Goal: Task Accomplishment & Management: Use online tool/utility

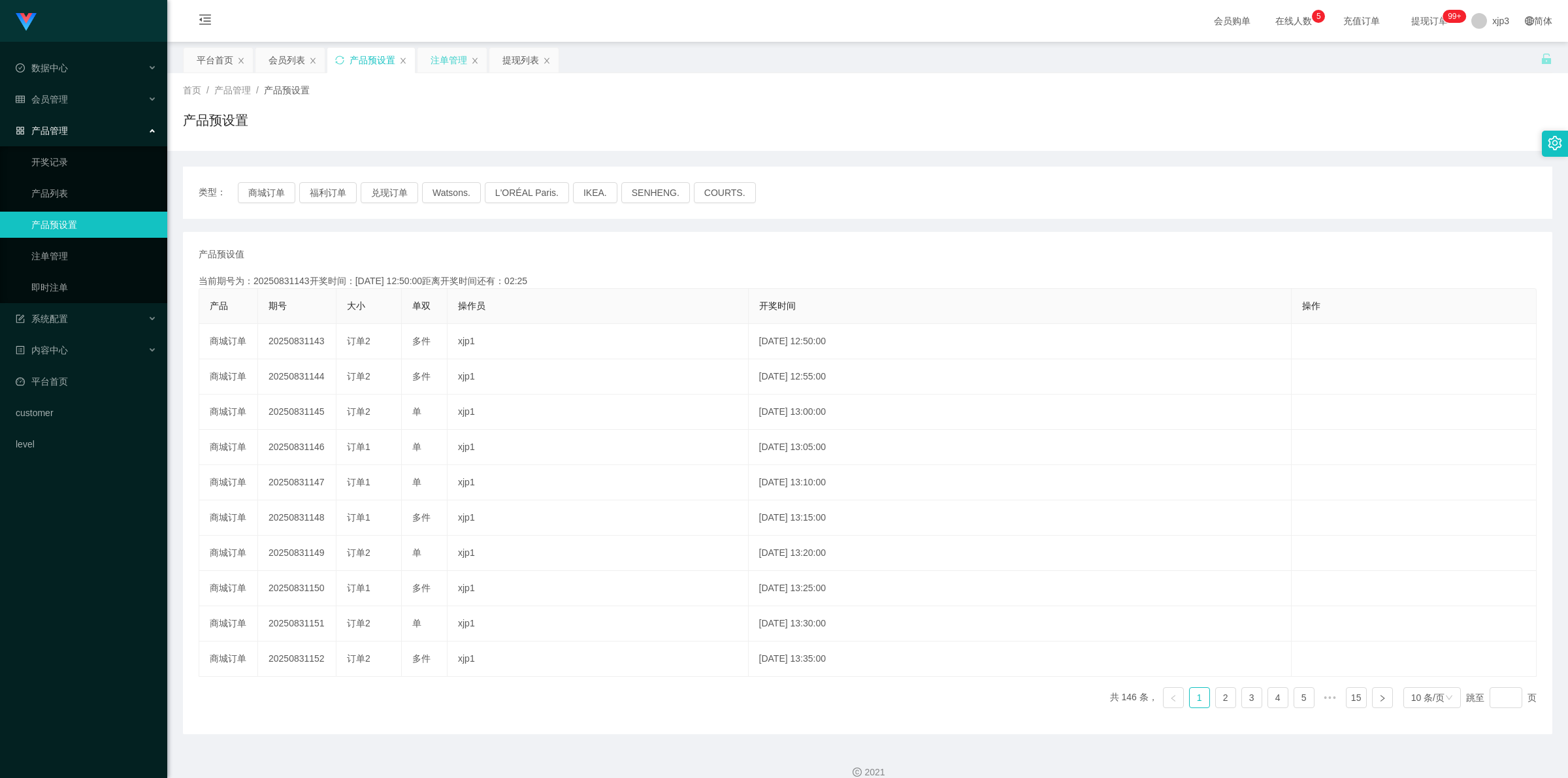
click at [451, 63] on div "注单管理" at bounding box center [449, 60] width 37 height 25
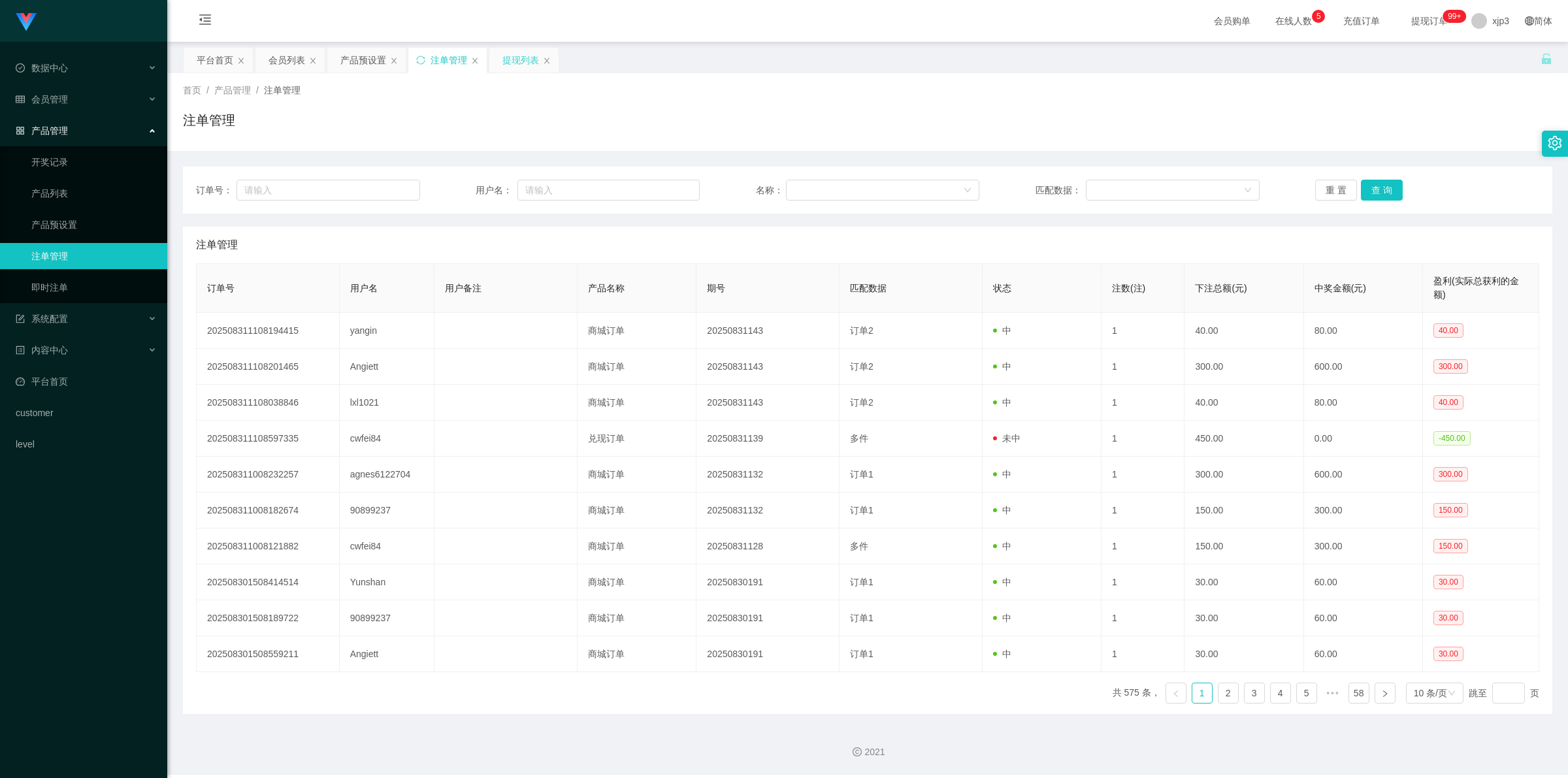
click at [521, 67] on div "提现列表" at bounding box center [521, 60] width 37 height 25
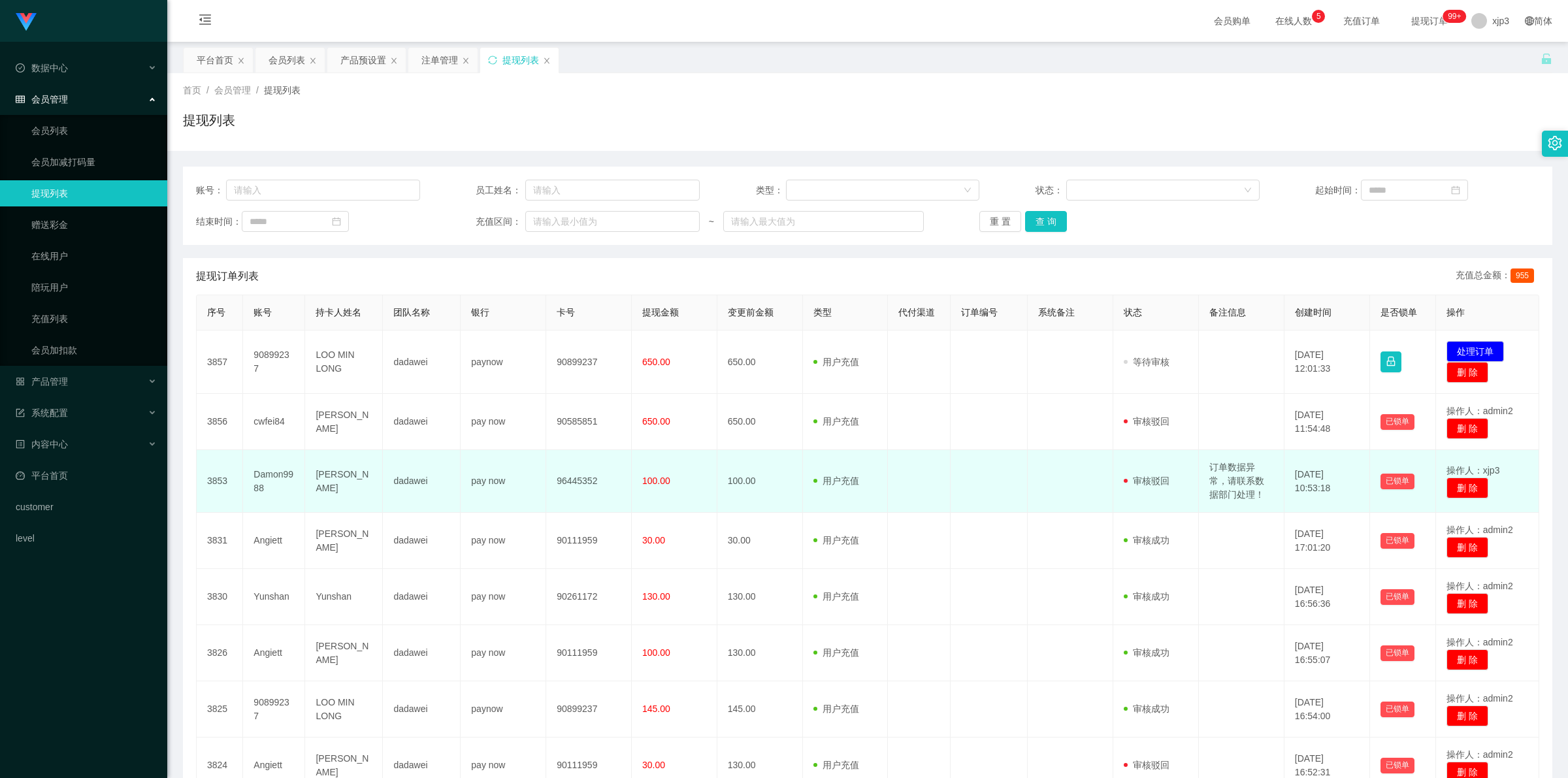
click at [1232, 488] on td "订单数据异常，请联系数据部门处理！" at bounding box center [1241, 481] width 85 height 63
copy td "订单数据异常，请联系数据部门处理！"
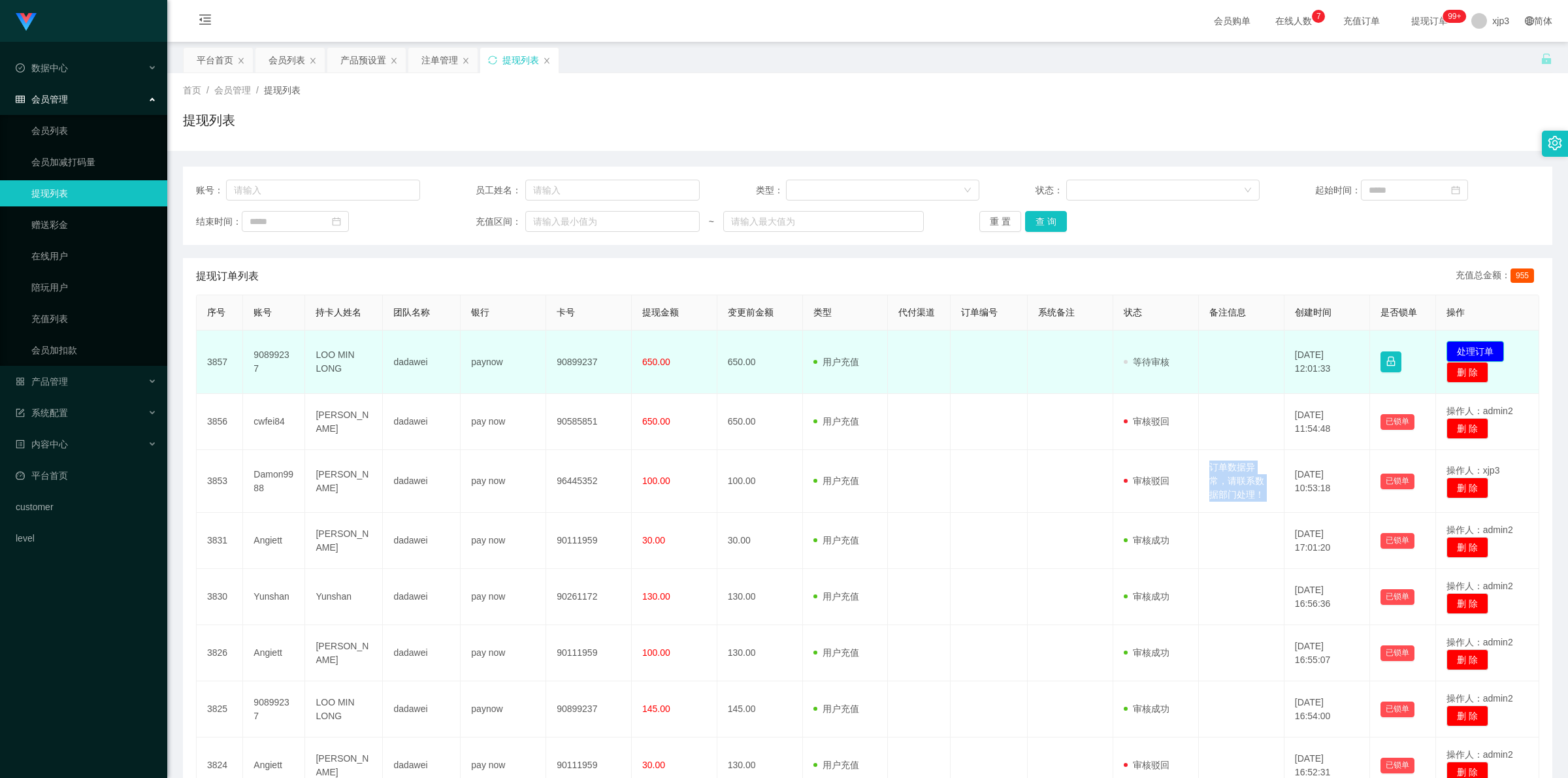
click at [1454, 352] on button "处理订单" at bounding box center [1475, 352] width 57 height 21
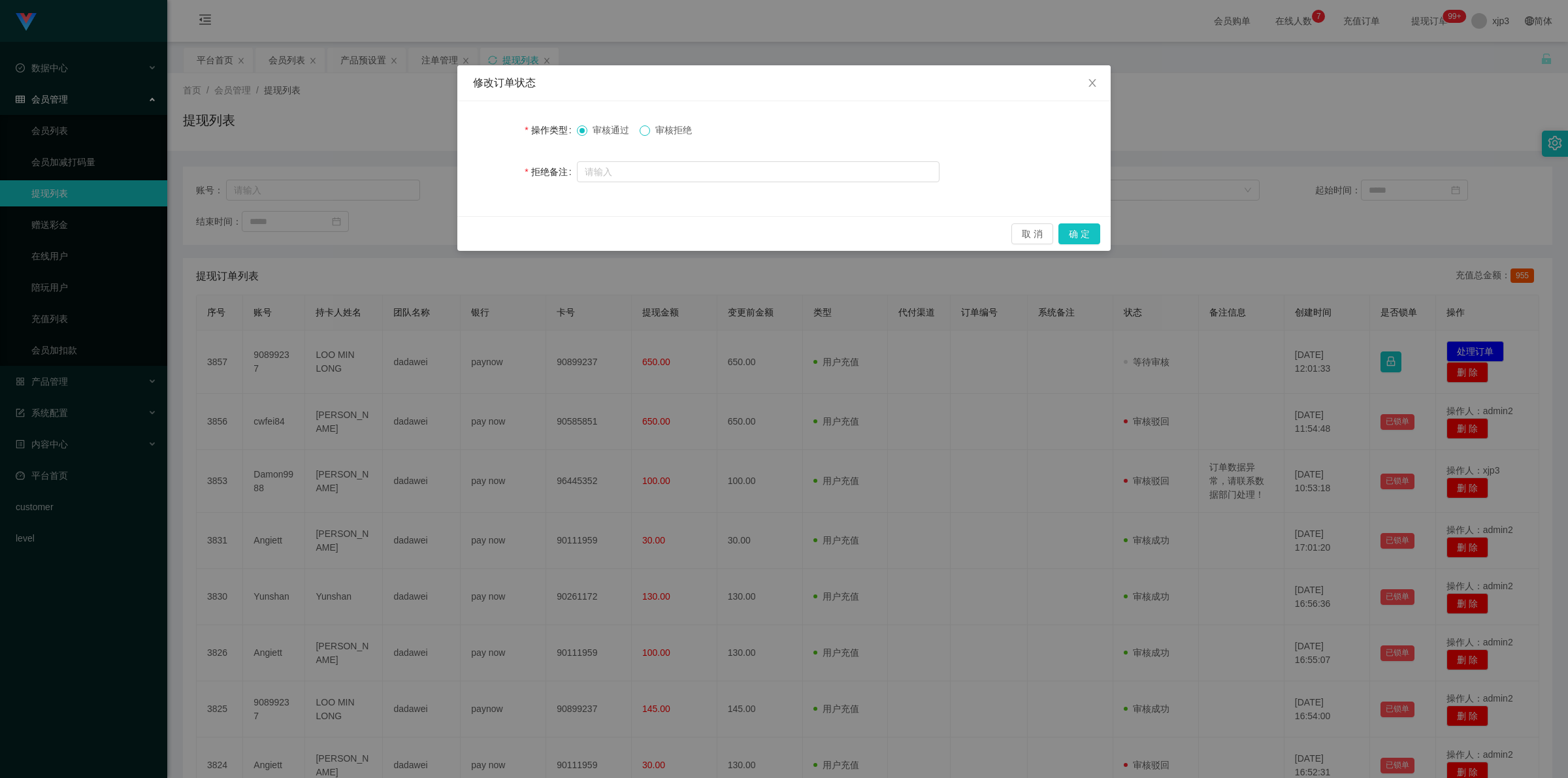
click at [652, 126] on label "审核拒绝" at bounding box center [668, 130] width 57 height 14
click at [650, 134] on span at bounding box center [644, 130] width 10 height 10
click at [667, 172] on input "text" at bounding box center [758, 171] width 363 height 21
paste input "订单数据异常，请联系数据部门处理！"
type input "订单数据异常，请联系数据部门处理！"
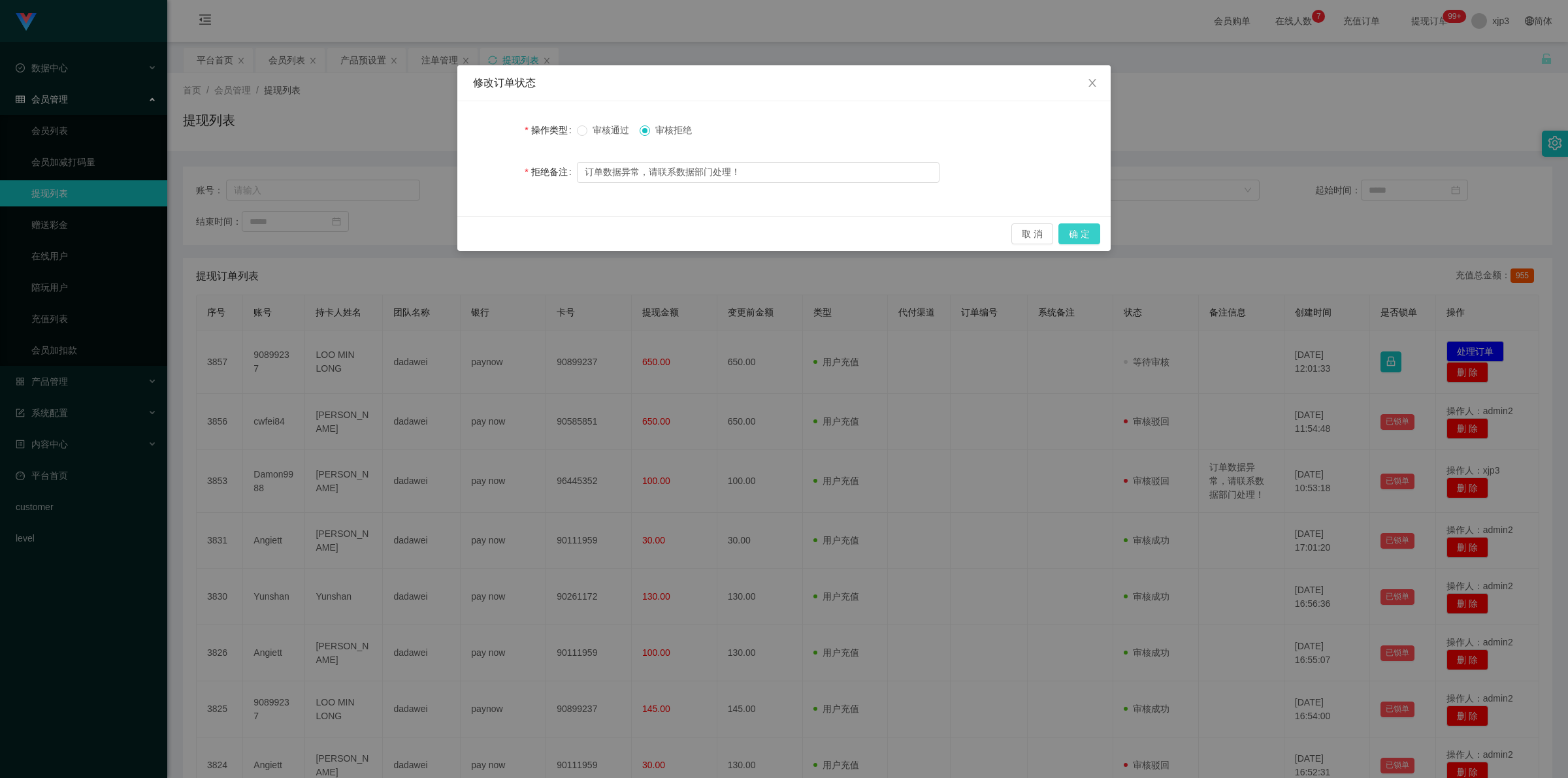
click at [1096, 235] on button "确 定" at bounding box center [1079, 233] width 42 height 21
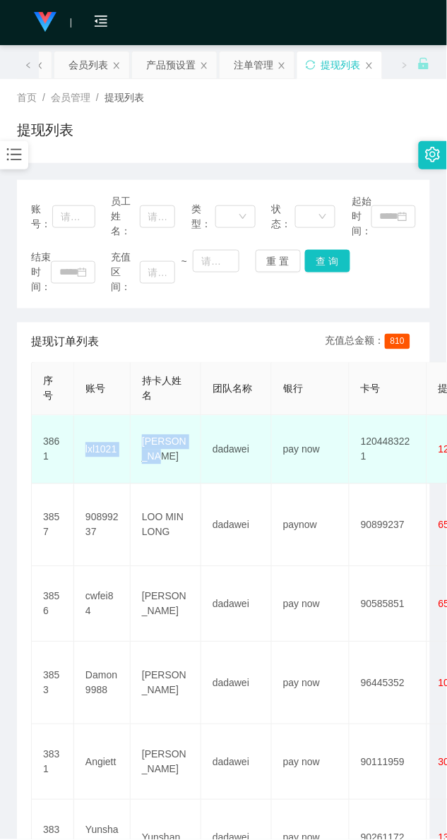
drag, startPoint x: 85, startPoint y: 447, endPoint x: 188, endPoint y: 450, distance: 102.4
copy tr "lxl1021 ZHANG YANG"
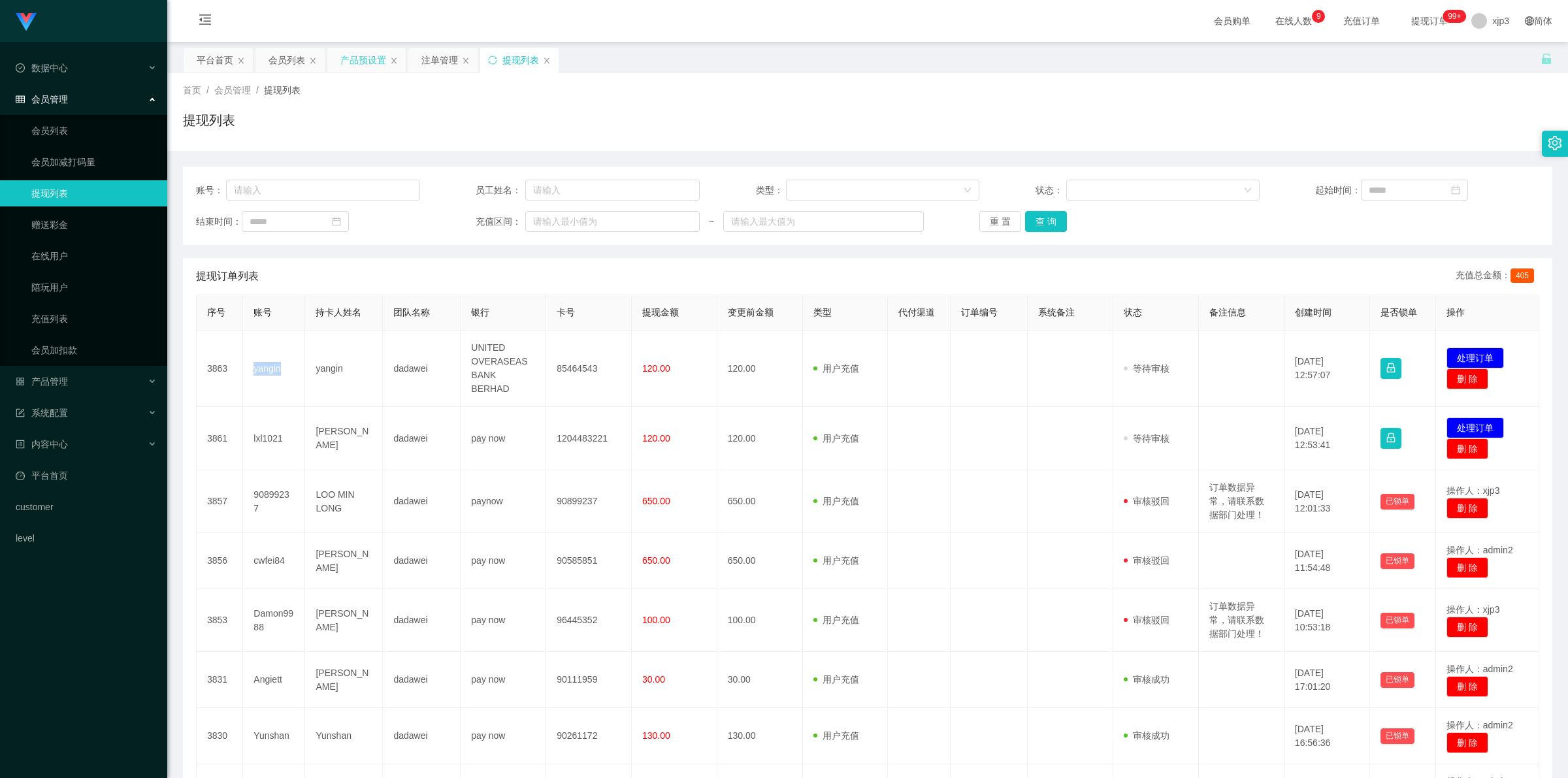
click at [350, 56] on div "产品预设置" at bounding box center [363, 60] width 45 height 25
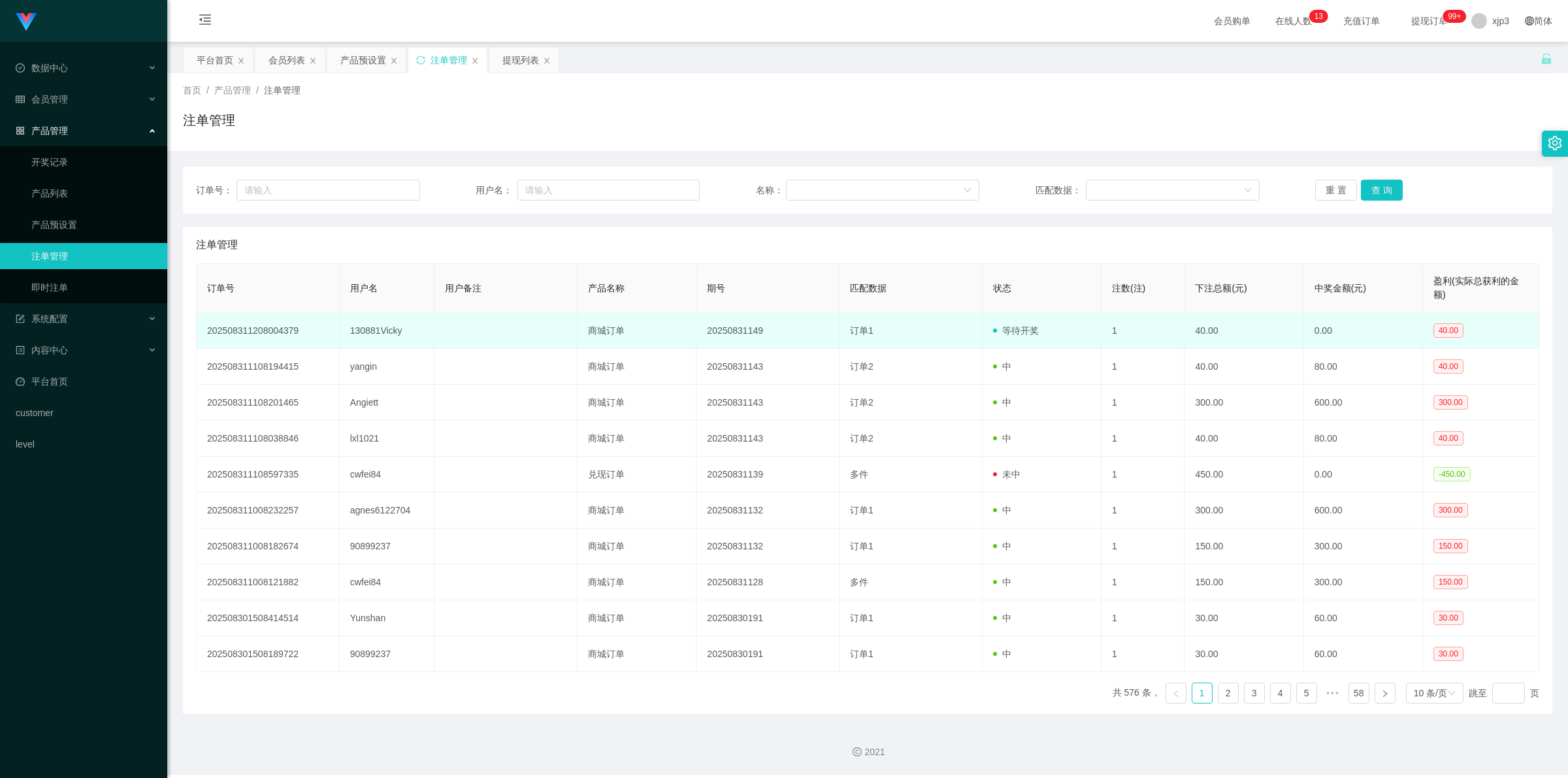
click at [375, 327] on td "130881Vicky" at bounding box center [387, 330] width 95 height 36
copy td "130881Vicky"
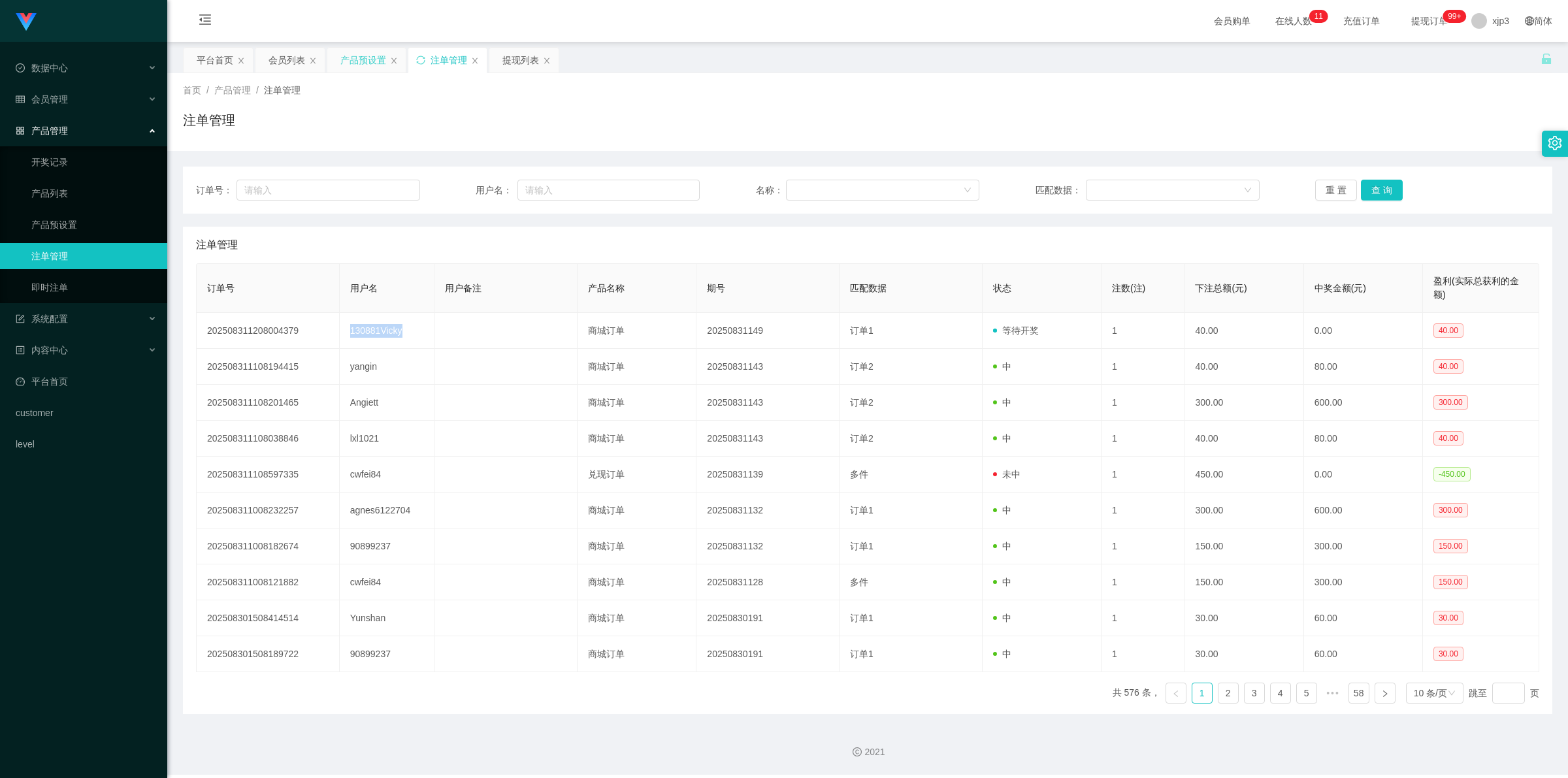
click at [355, 64] on div "产品预设置" at bounding box center [363, 60] width 45 height 25
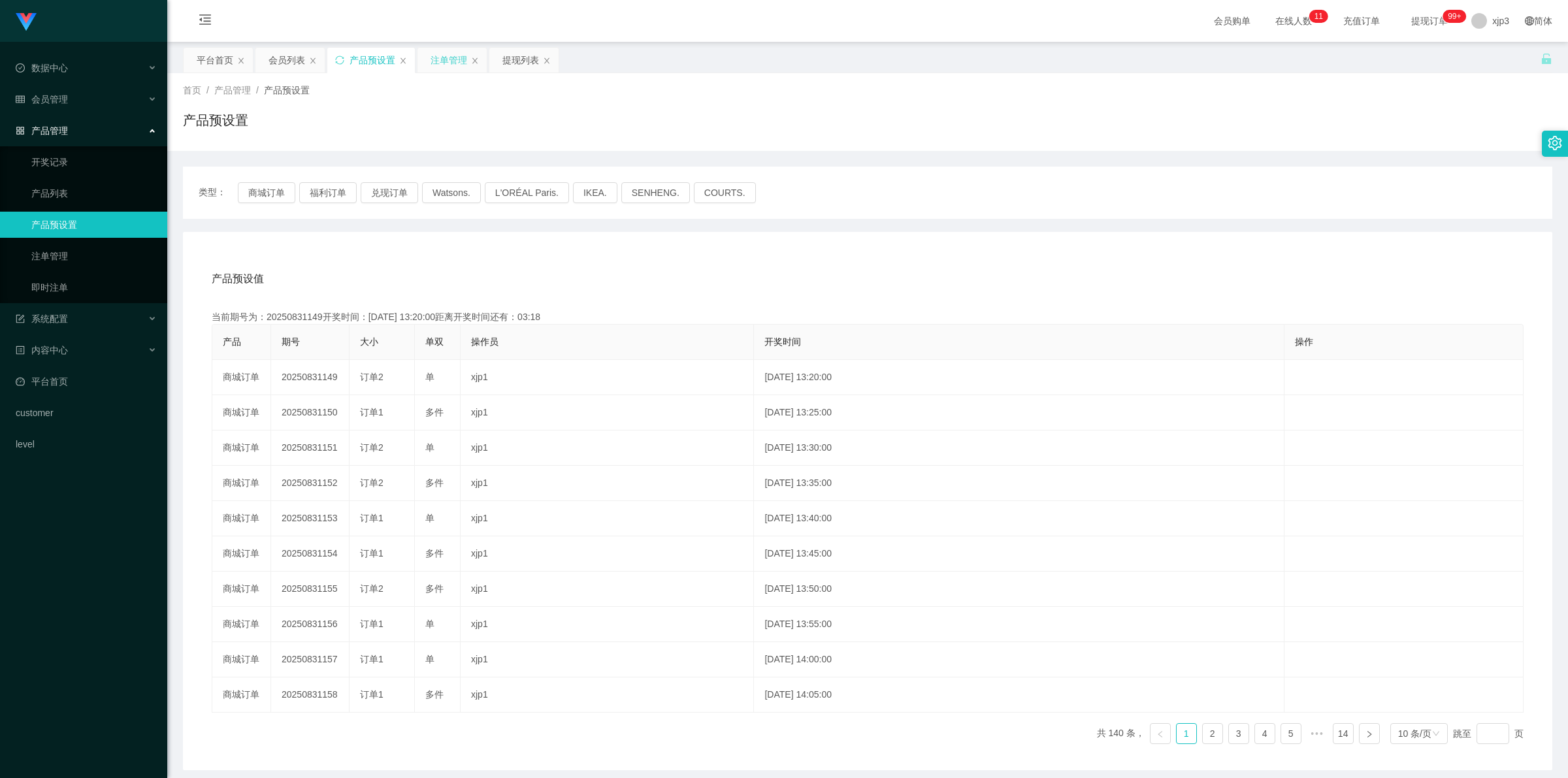
click at [443, 56] on div "注单管理" at bounding box center [449, 60] width 37 height 25
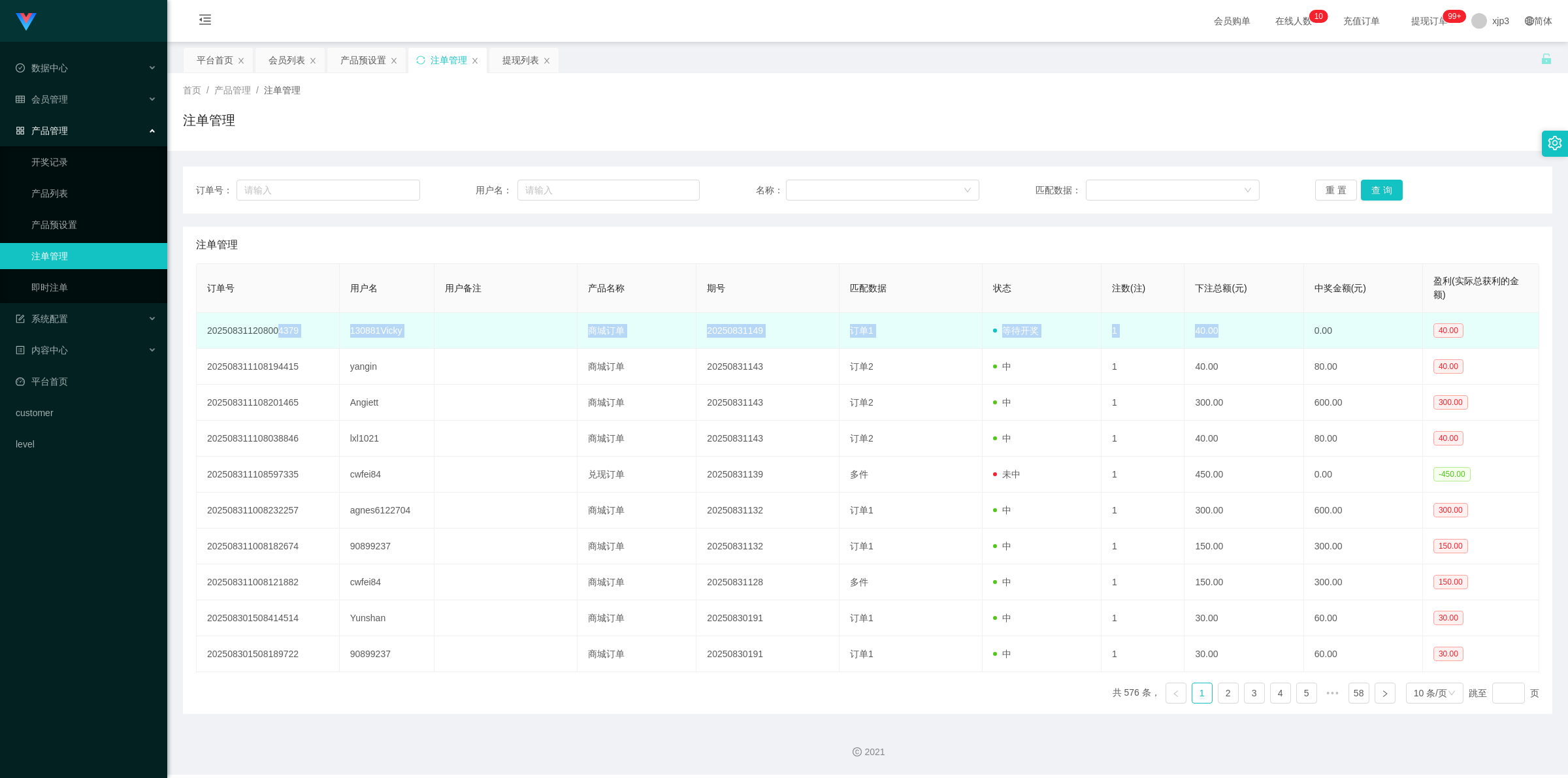
drag, startPoint x: 275, startPoint y: 316, endPoint x: 1232, endPoint y: 321, distance: 957.0
click at [1232, 321] on tr "202508311208004379 130881Vicky 商城订单 20250831149 订单1 等待开奖 1 40.00 0.00 40.00" at bounding box center [867, 330] width 1343 height 36
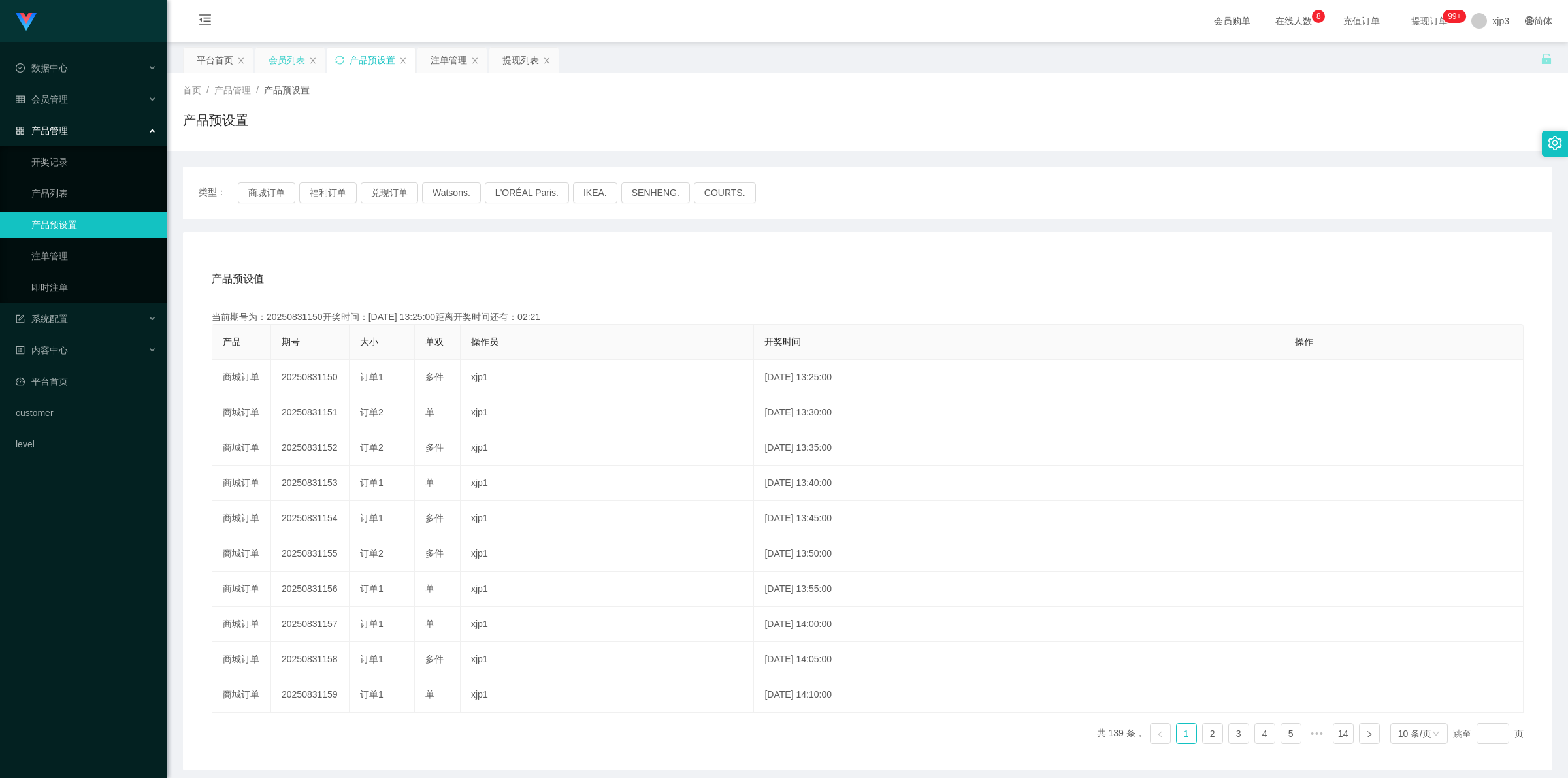
click at [286, 67] on div "会员列表" at bounding box center [287, 60] width 37 height 25
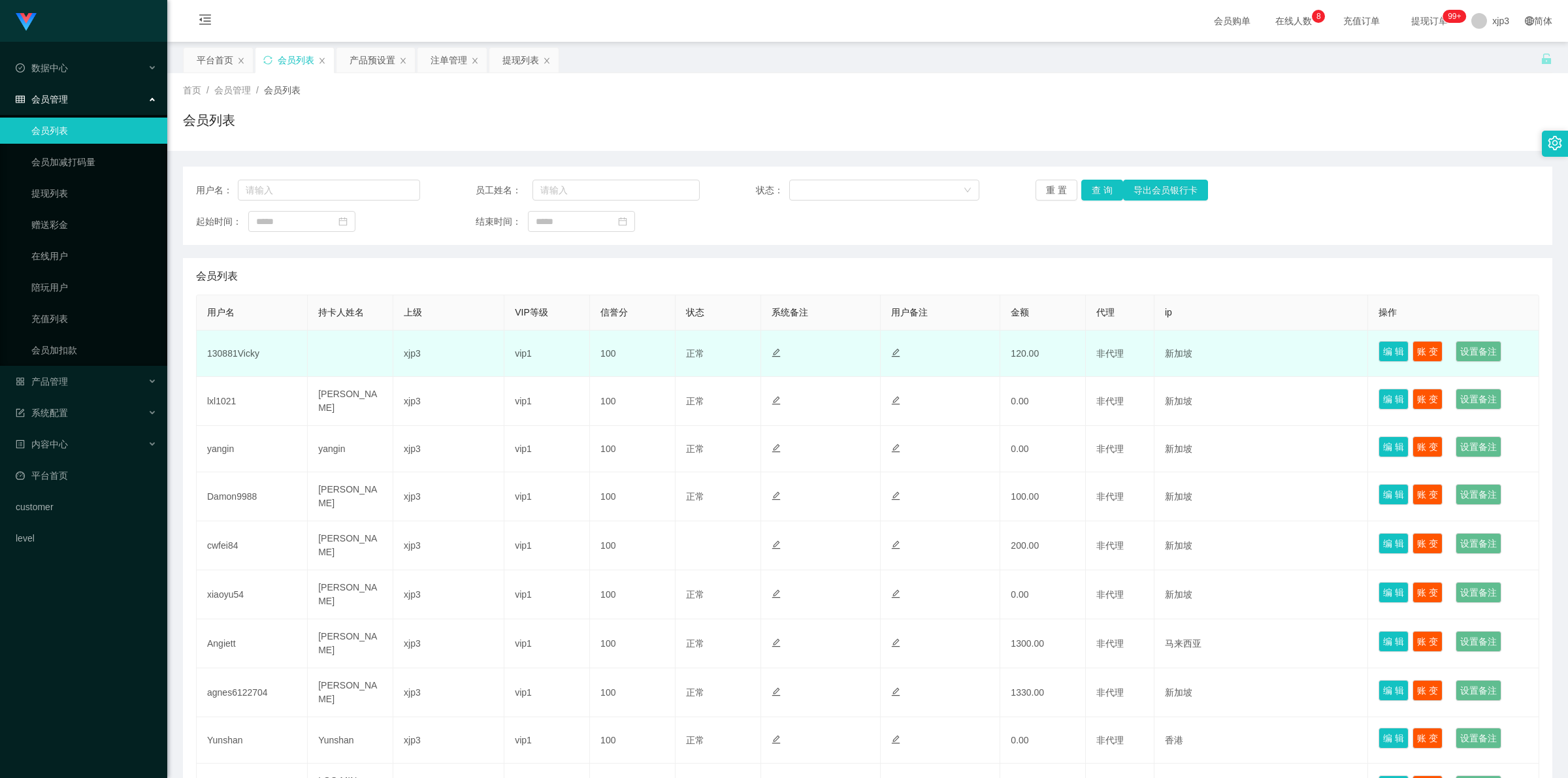
click at [228, 358] on td "130881Vicky" at bounding box center [252, 353] width 111 height 46
copy td "130881Vicky"
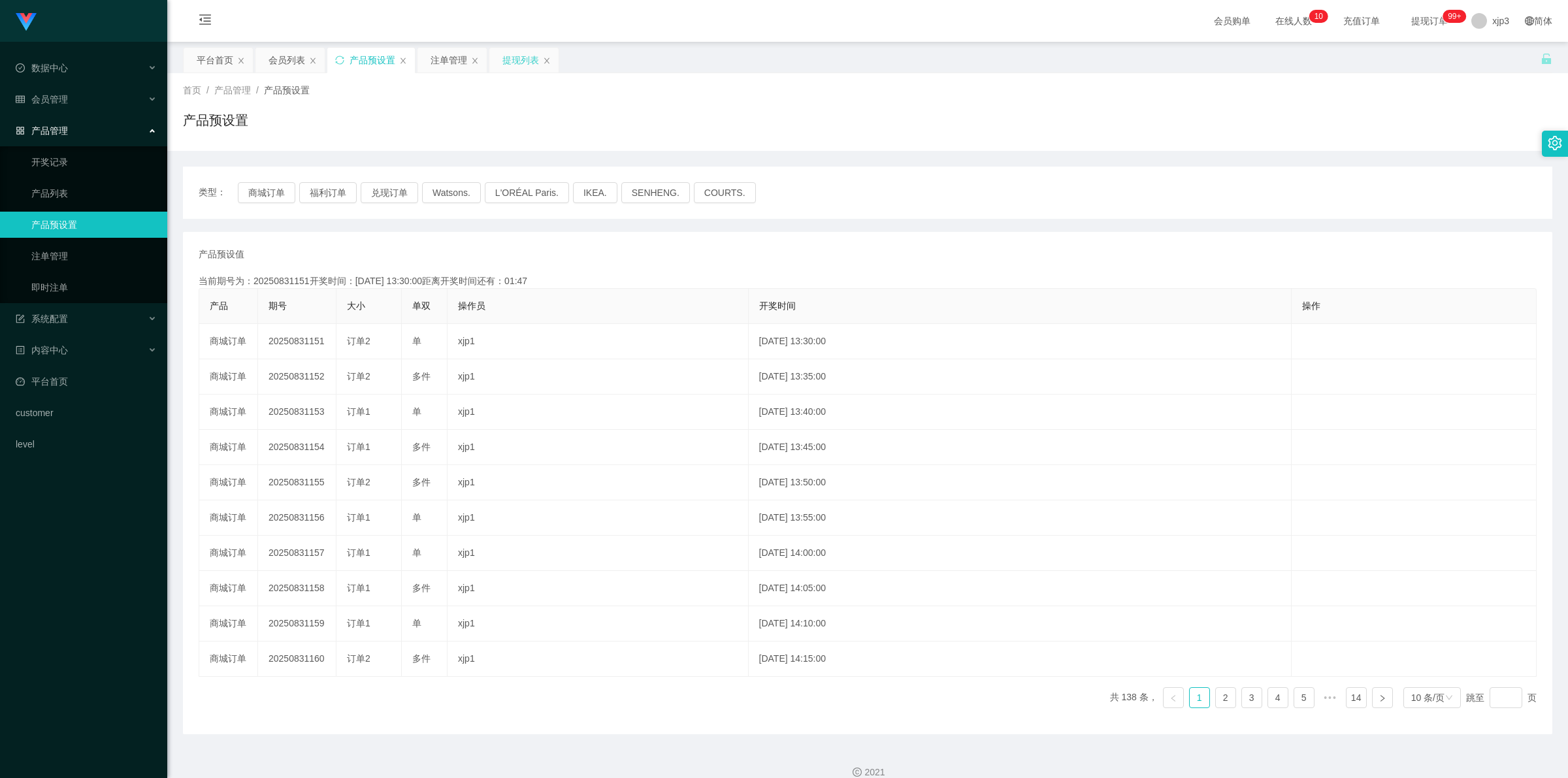
click at [526, 52] on div "提现列表" at bounding box center [521, 60] width 37 height 25
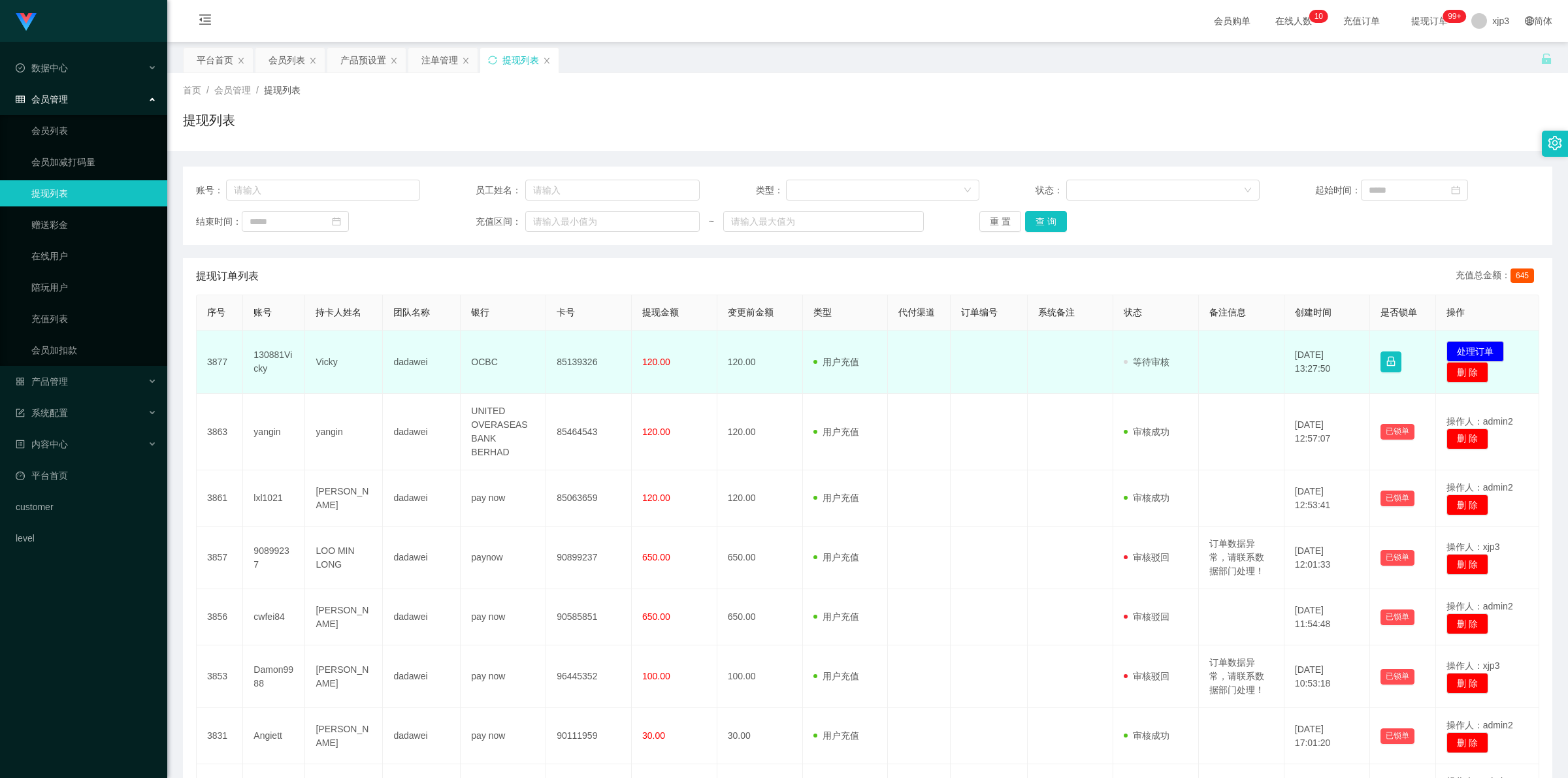
click at [263, 358] on td "130881Vicky" at bounding box center [274, 362] width 62 height 63
copy td "130881Vicky"
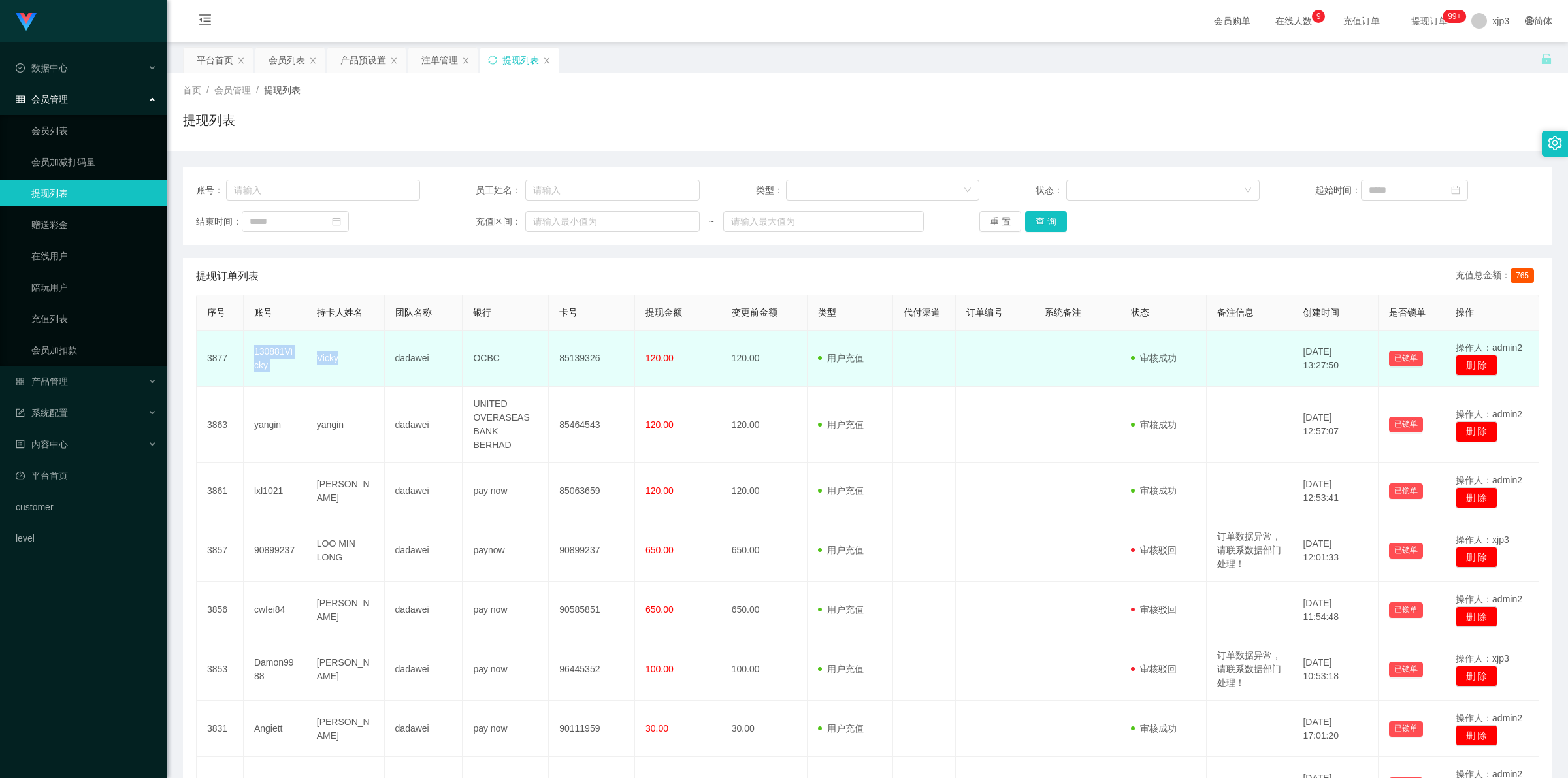
drag, startPoint x: 252, startPoint y: 345, endPoint x: 363, endPoint y: 367, distance: 113.2
click at [363, 367] on tr "3877 130881Vicky Vicky dadawei OCBC 85139326 120.00 120.00 用户充值 人工扣款 审核驳回 审核成功 …" at bounding box center [867, 358] width 1343 height 56
copy tr "130881Vicky Vicky"
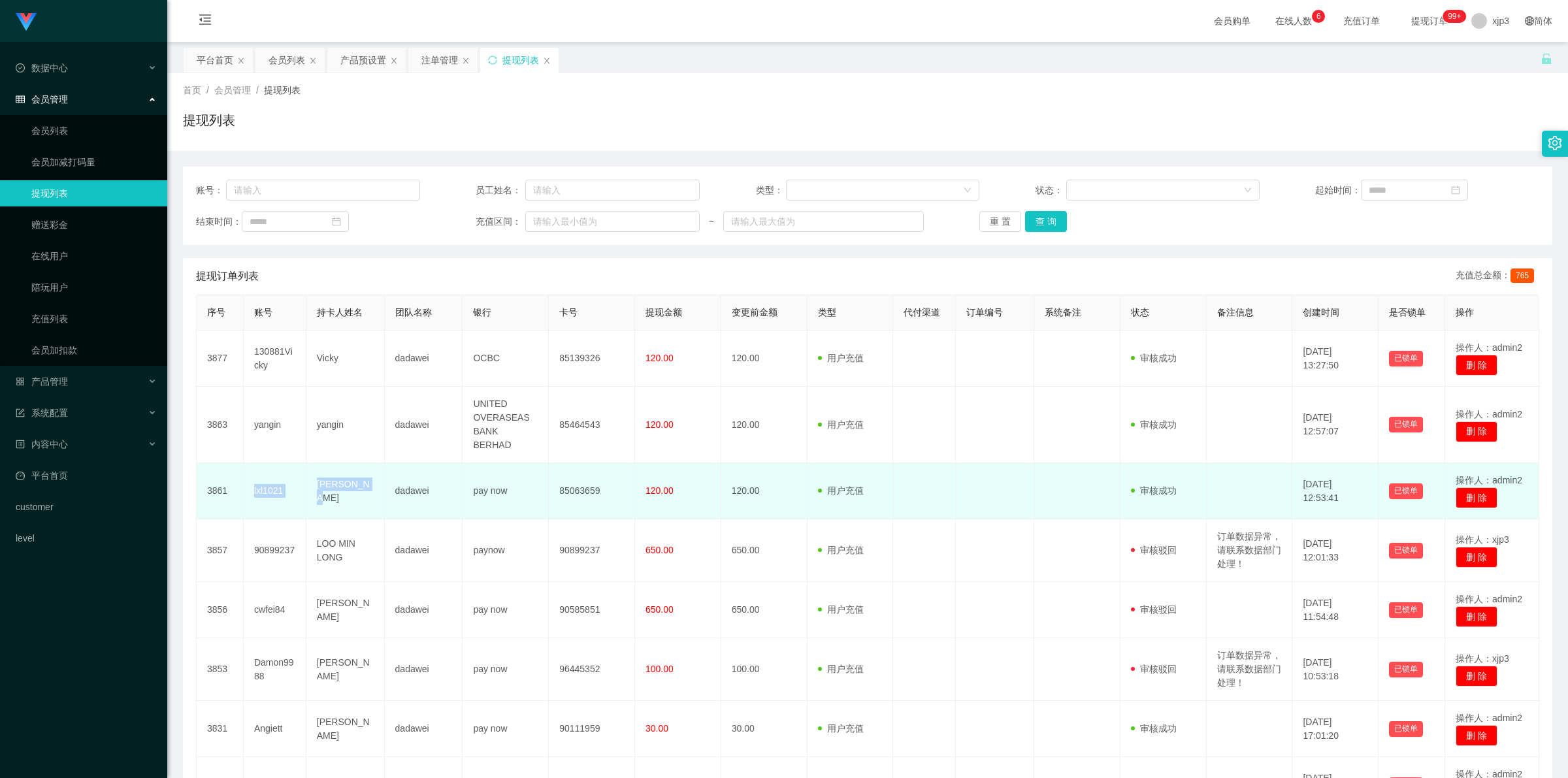
drag, startPoint x: 248, startPoint y: 478, endPoint x: 350, endPoint y: 482, distance: 102.1
click at [350, 482] on tr "3861 lxl1021 [PERSON_NAME] YANG dadawei pay now 85063659 120.00 120.00 用户充值 人工扣…" at bounding box center [867, 491] width 1343 height 56
copy tr "lxl1021 [PERSON_NAME]"
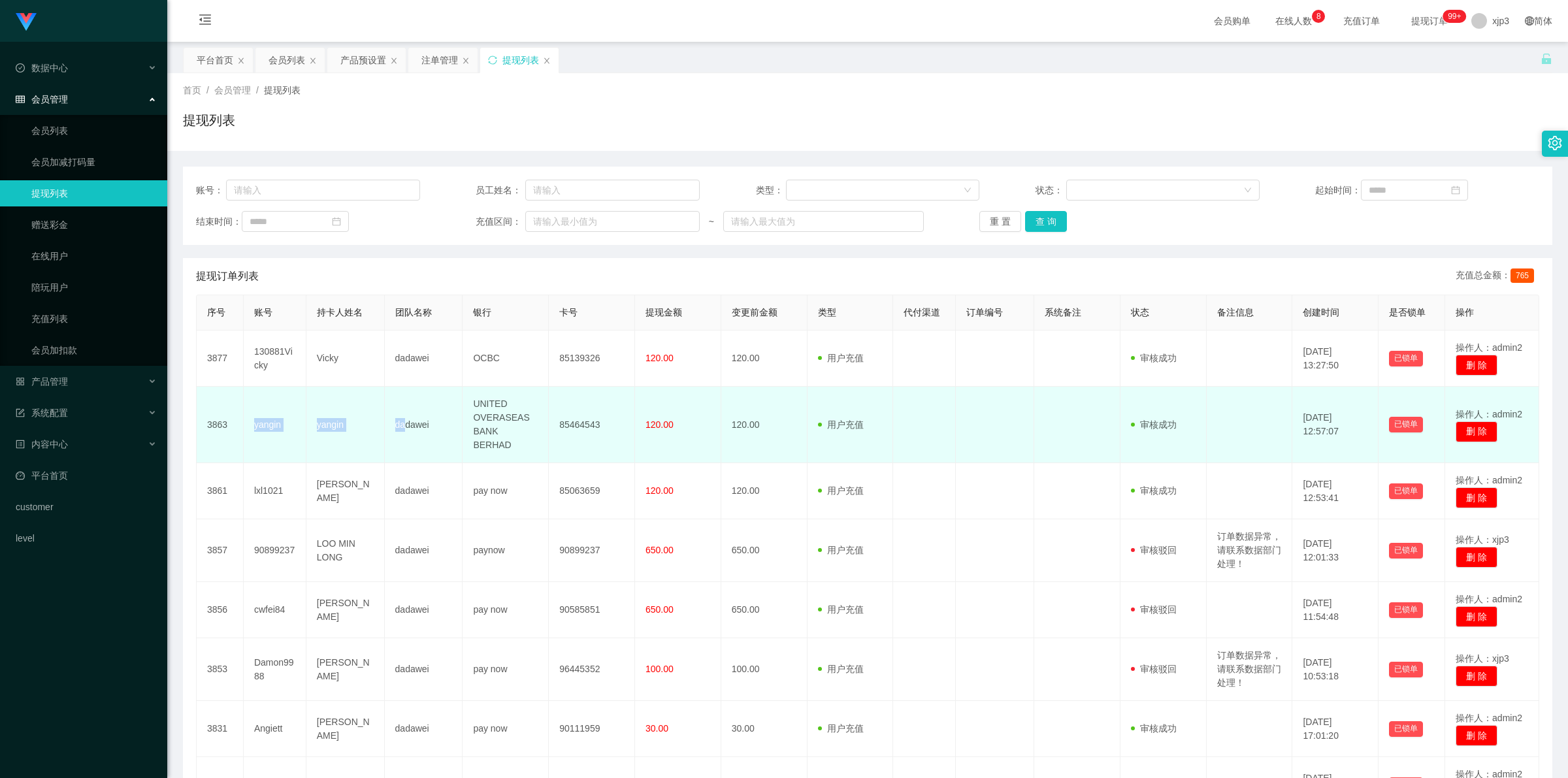
drag, startPoint x: 243, startPoint y: 406, endPoint x: 405, endPoint y: 430, distance: 163.8
click at [405, 430] on tr "3863 yangin yangin dadawei UNITED OVERASEAS BANK BERHAD 85464543 120.00 120.00 …" at bounding box center [867, 425] width 1343 height 77
copy tr "yangin yangin da"
click at [283, 423] on td "yangin" at bounding box center [275, 425] width 63 height 77
click at [249, 418] on td "yangin" at bounding box center [275, 425] width 63 height 77
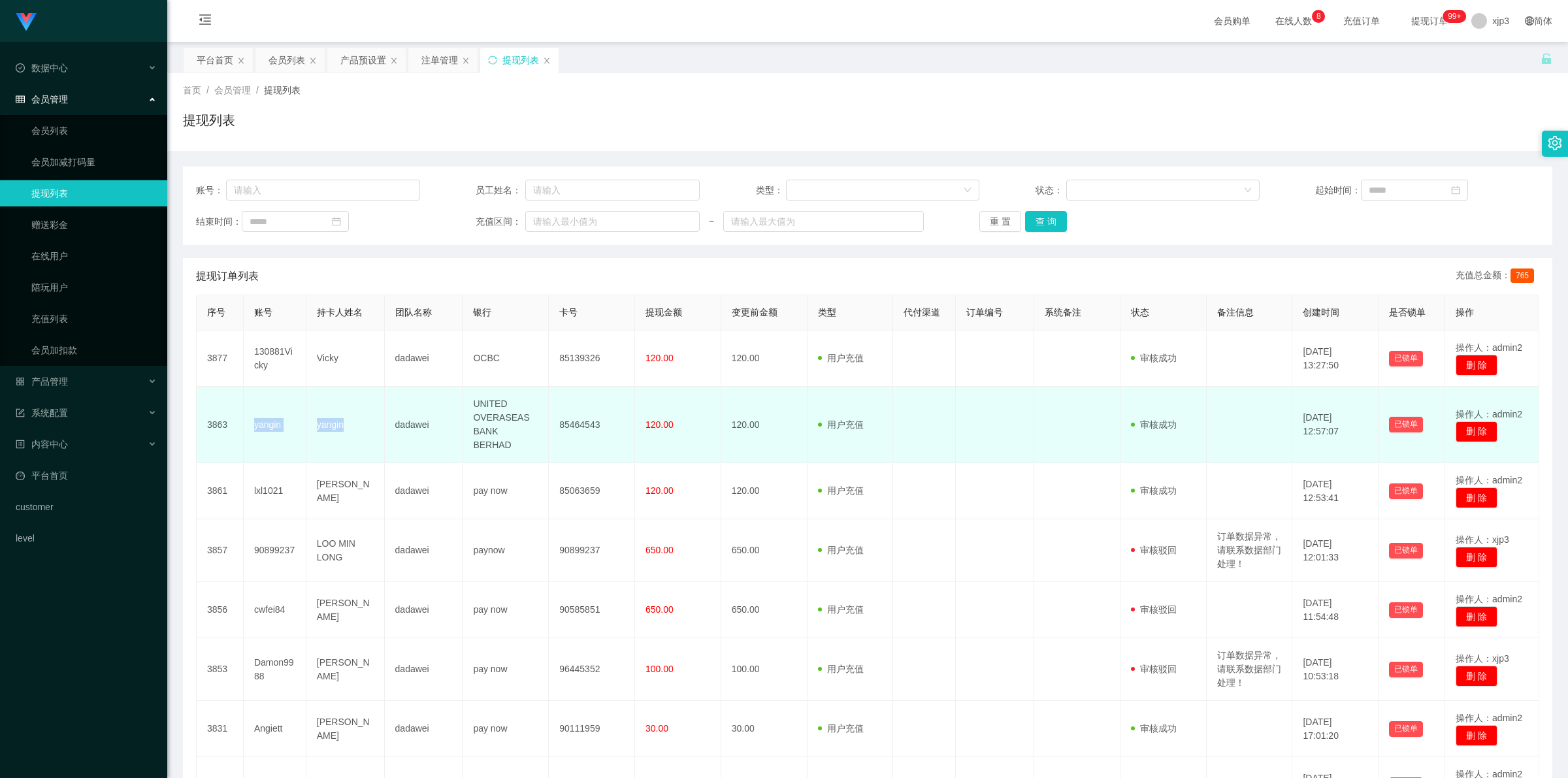
drag, startPoint x: 250, startPoint y: 418, endPoint x: 356, endPoint y: 432, distance: 106.9
click at [356, 432] on tr "3863 yangin yangin dadawei UNITED OVERASEAS BANK BERHAD 85464543 120.00 120.00 …" at bounding box center [867, 425] width 1343 height 77
copy tr "yangin yangin"
click at [329, 441] on td "yangin" at bounding box center [345, 425] width 79 height 77
drag, startPoint x: 256, startPoint y: 410, endPoint x: 256, endPoint y: 419, distance: 9.0
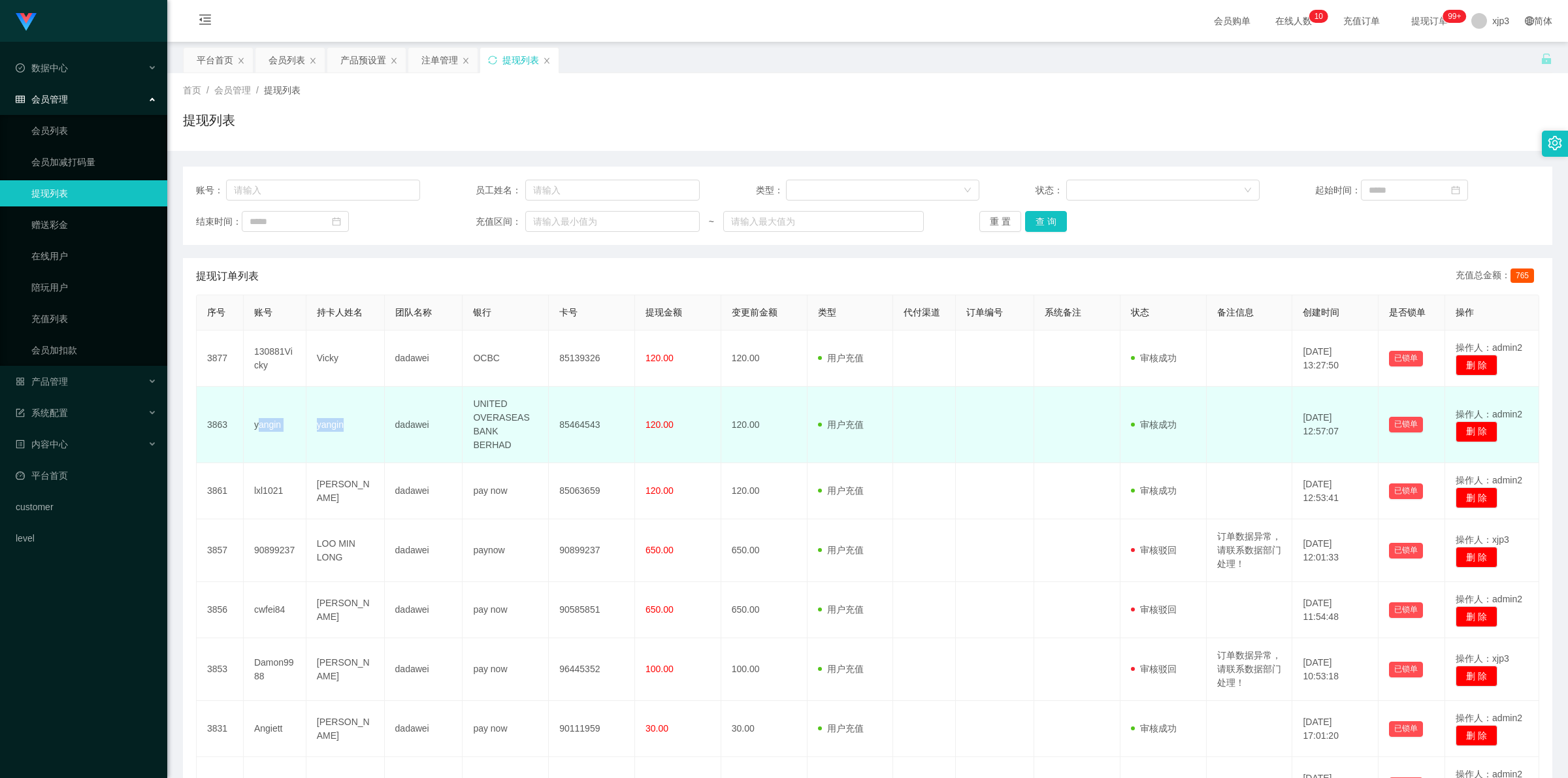
click at [378, 423] on tr "3863 yangin yangin dadawei UNITED OVERASEAS BANK BERHAD 85464543 120.00 120.00 …" at bounding box center [867, 425] width 1343 height 77
drag, startPoint x: 292, startPoint y: 421, endPoint x: 386, endPoint y: 427, distance: 94.2
click at [386, 427] on tr "3863 yangin yangin dadawei UNITED OVERASEAS BANK BERHAD 85464543 120.00 120.00 …" at bounding box center [867, 425] width 1343 height 77
copy tr "yangin yangin"
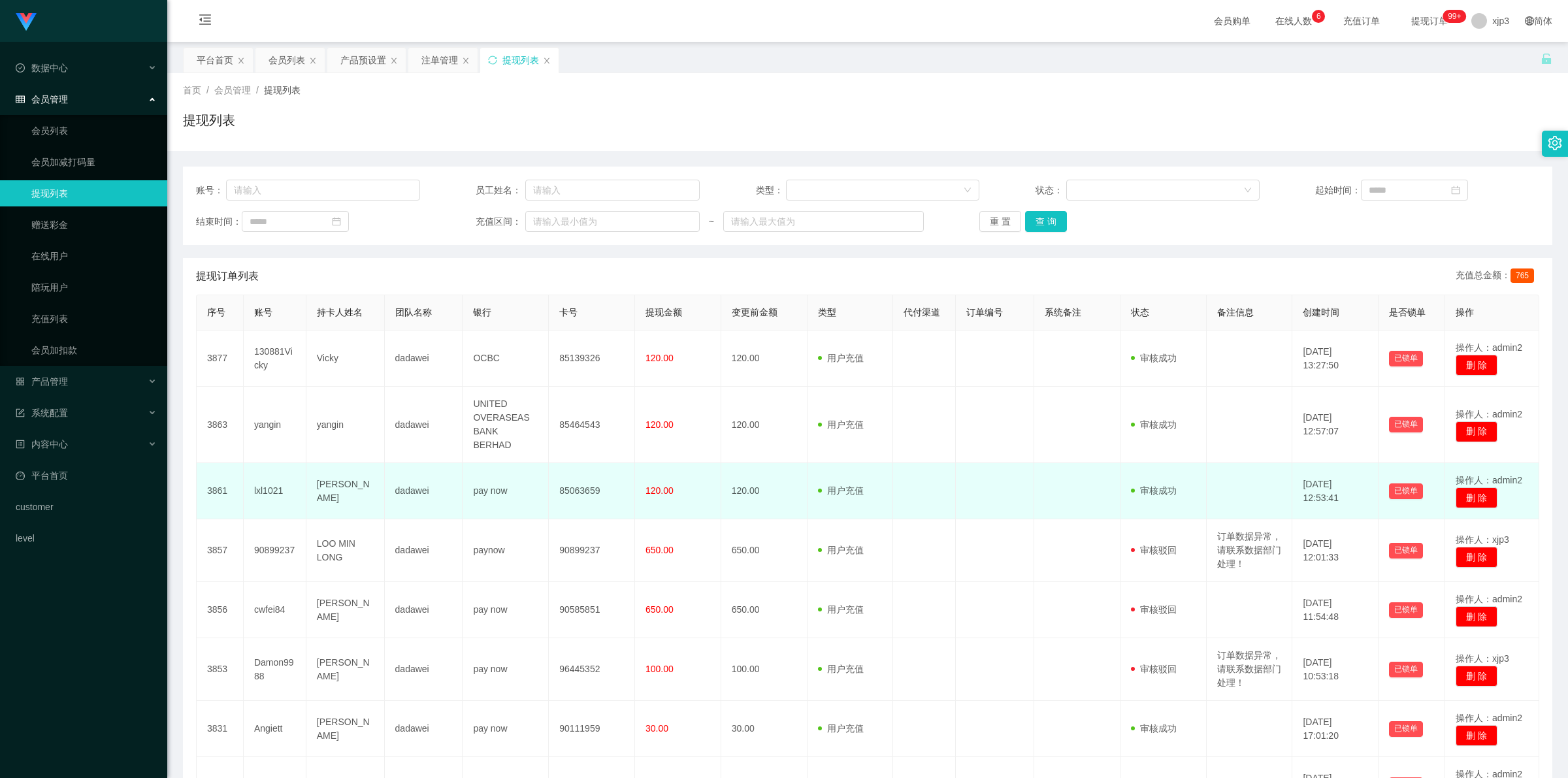
click at [317, 463] on td "[PERSON_NAME]" at bounding box center [345, 491] width 79 height 56
drag, startPoint x: 258, startPoint y: 478, endPoint x: 390, endPoint y: 489, distance: 132.5
click at [390, 489] on tr "3861 lxl1021 [PERSON_NAME] YANG dadawei pay now 85063659 120.00 120.00 用户充值 人工扣…" at bounding box center [867, 491] width 1343 height 56
drag, startPoint x: 243, startPoint y: 475, endPoint x: 364, endPoint y: 480, distance: 121.1
click at [364, 480] on tr "3861 lxl1021 ZHANG YANG dadawei pay now 85063659 120.00 120.00 用户充值 人工扣款 审核驳回 审…" at bounding box center [867, 491] width 1343 height 56
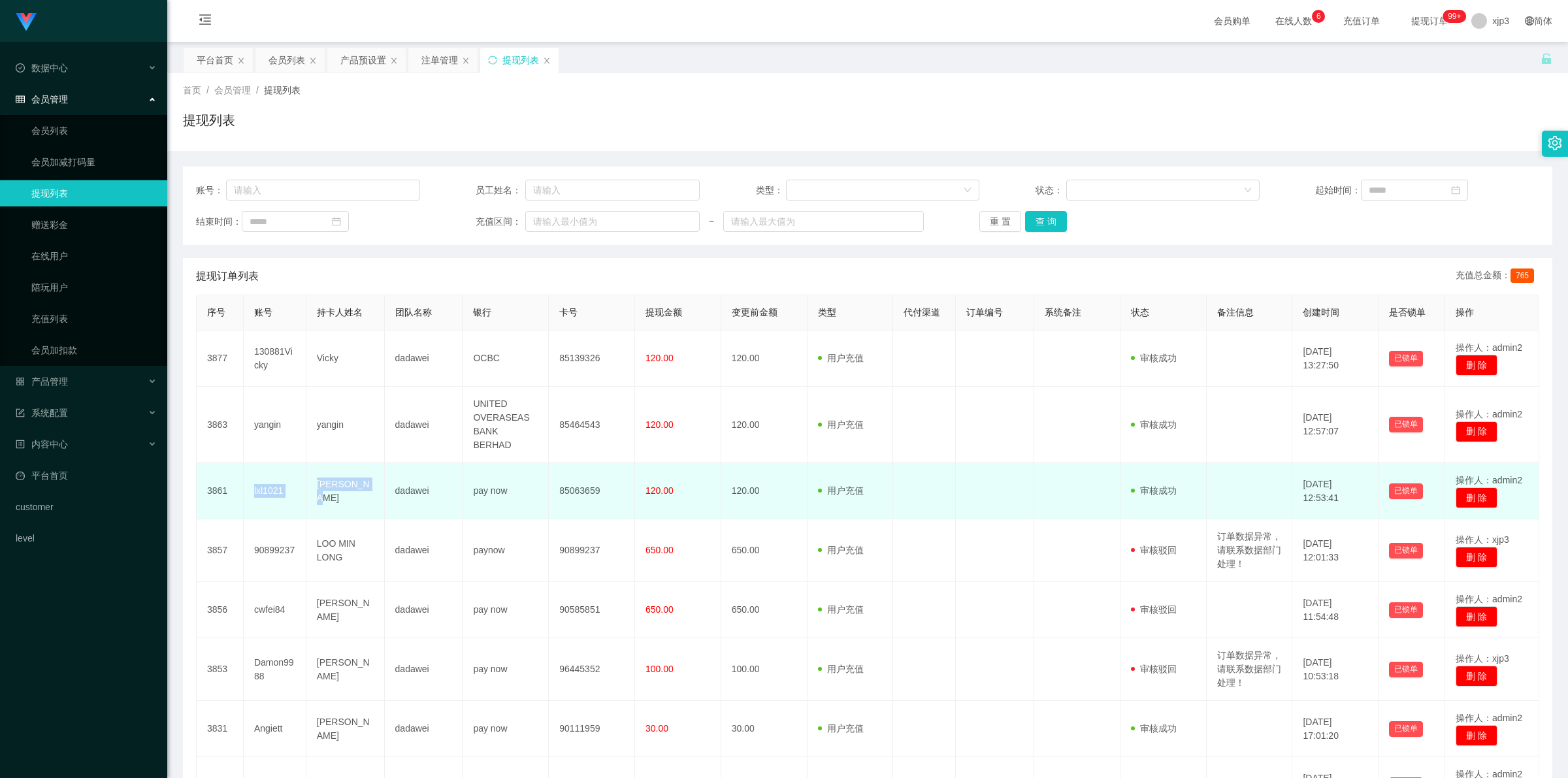
copy tr "lxl1021 ZHANG YANG"
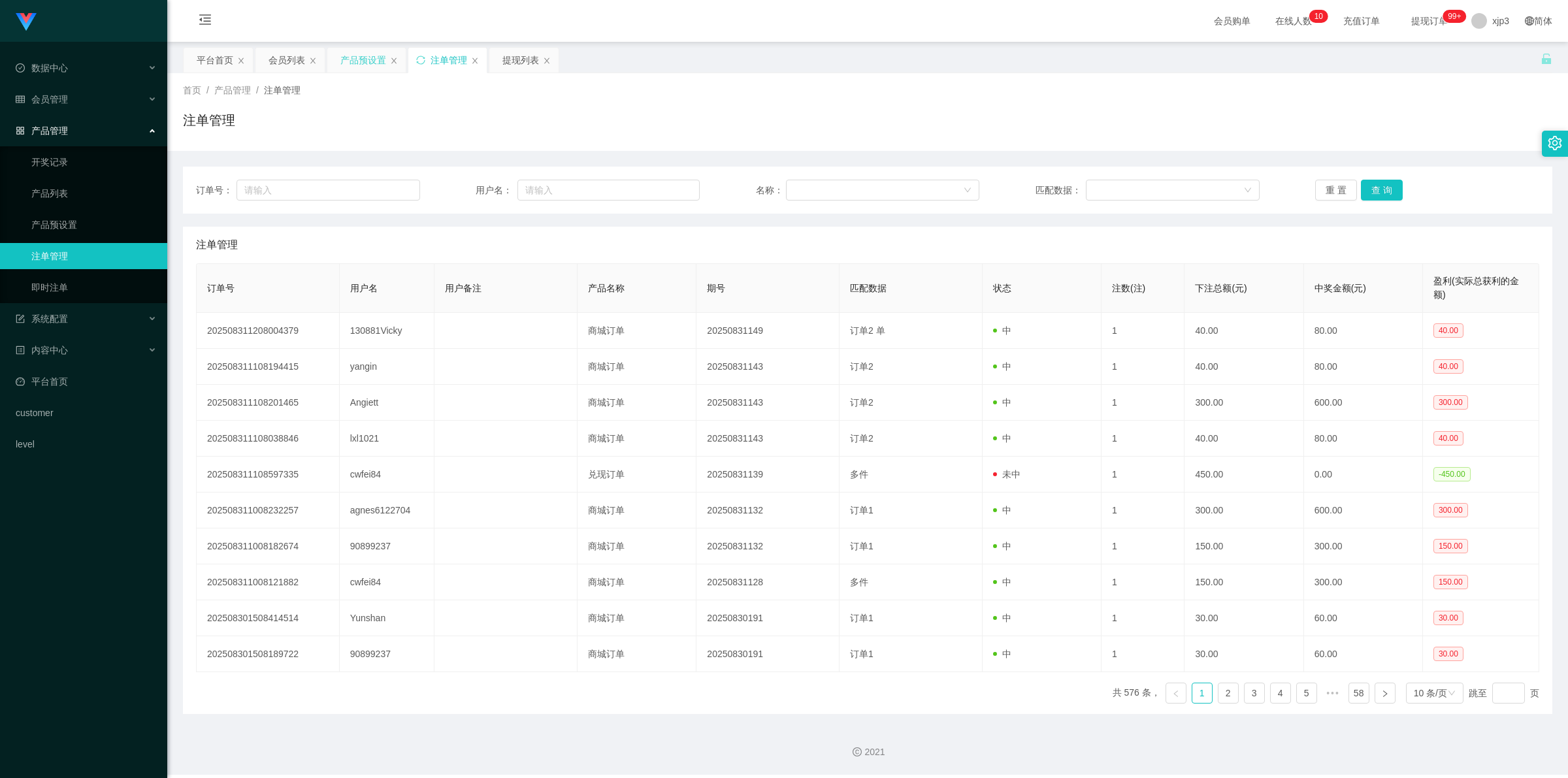
click at [356, 55] on div "产品预设置" at bounding box center [363, 60] width 45 height 25
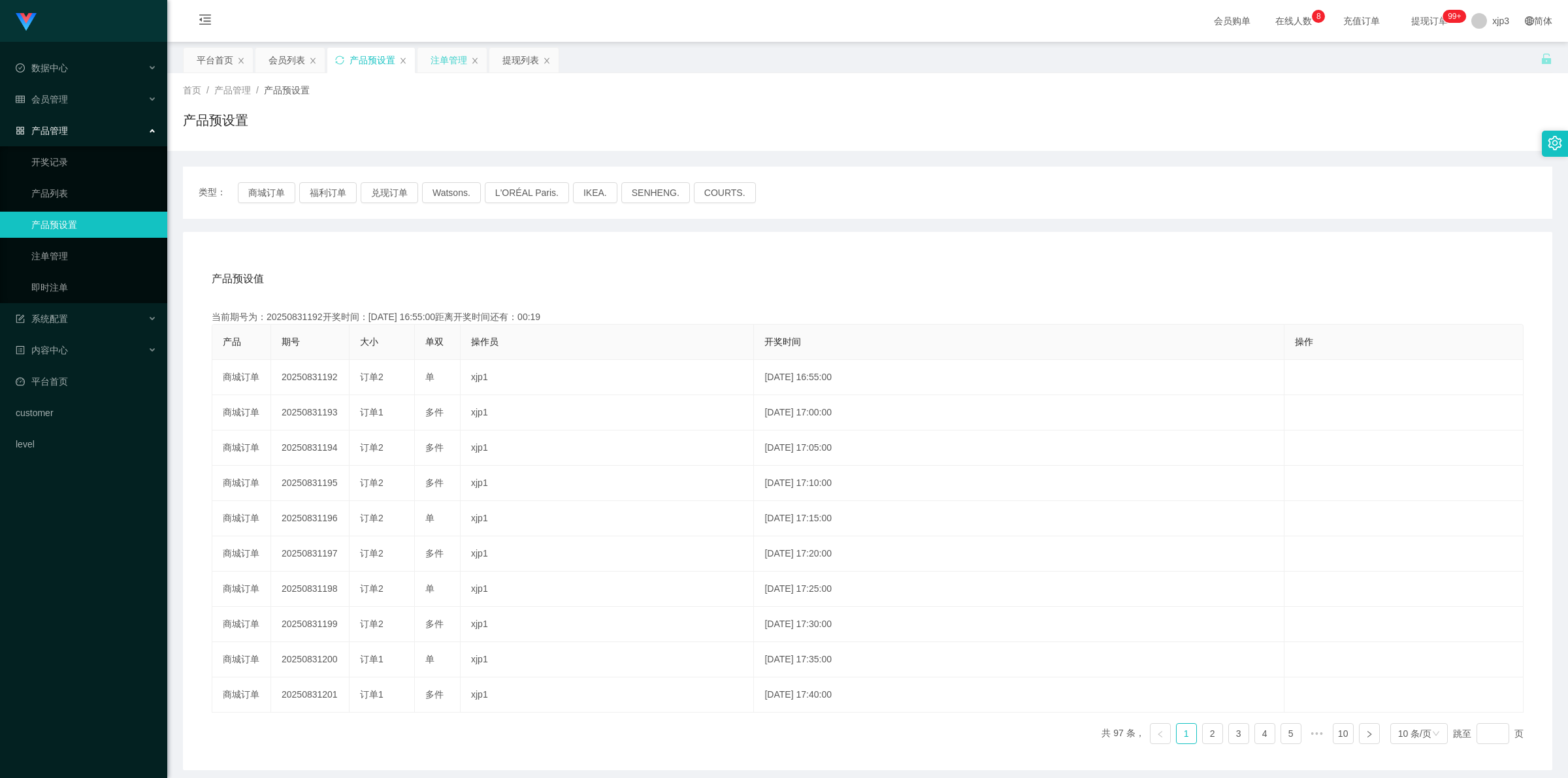
click at [453, 61] on div "注单管理" at bounding box center [449, 60] width 37 height 25
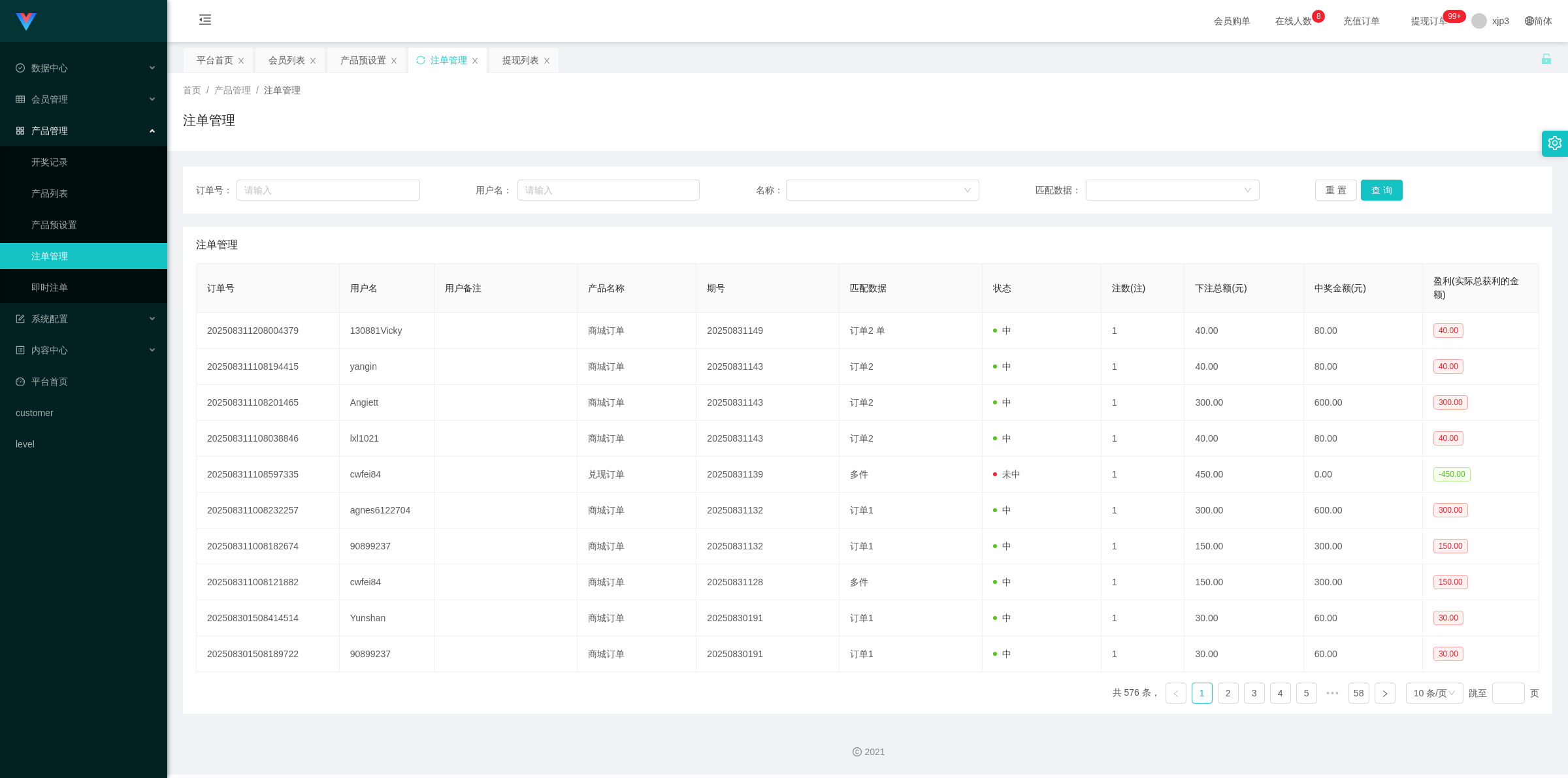
click at [453, 61] on div "注单管理" at bounding box center [449, 60] width 37 height 25
click at [521, 66] on div "提现列表" at bounding box center [521, 60] width 37 height 25
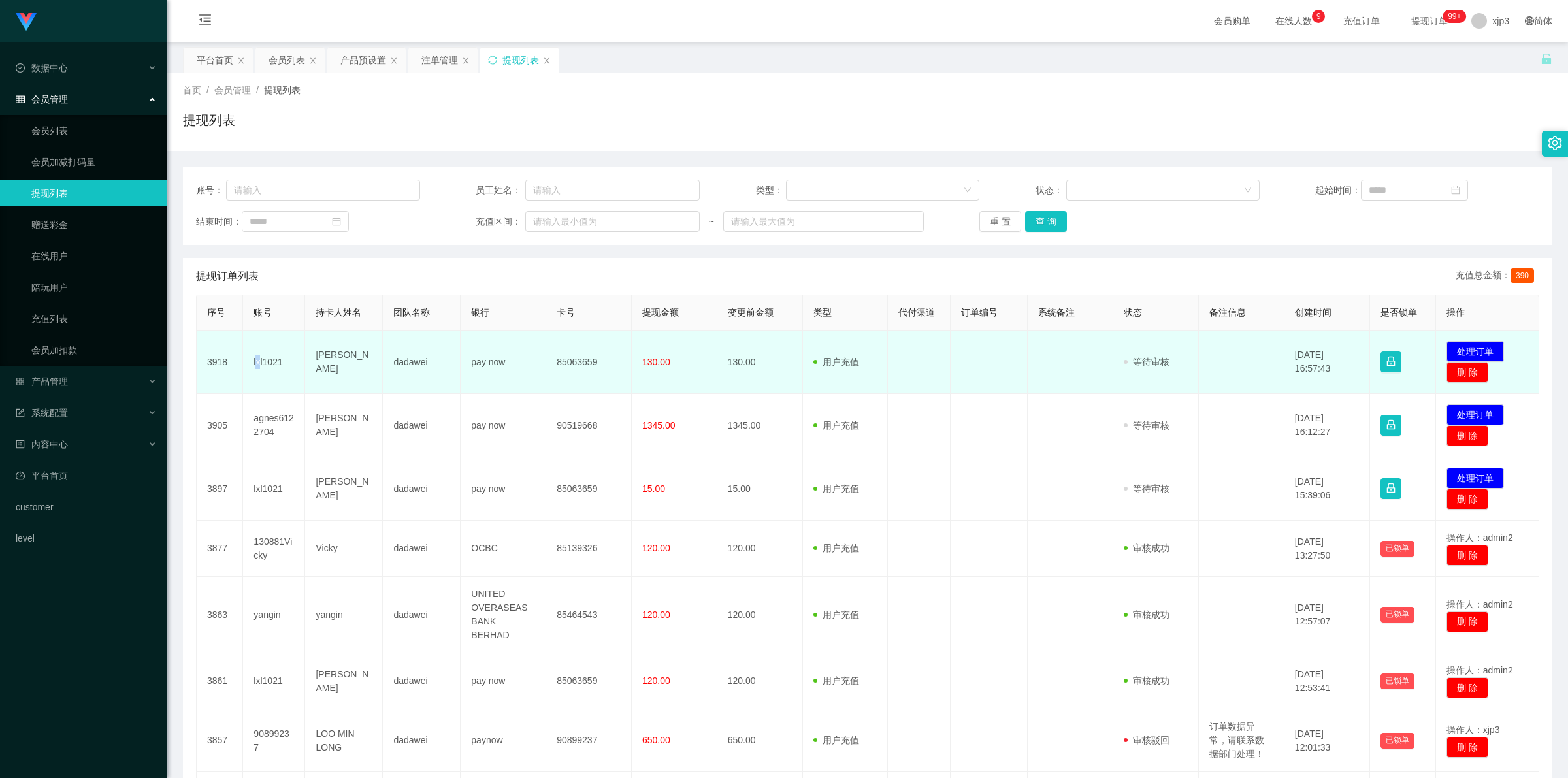
click at [256, 360] on td "lxl1021" at bounding box center [274, 362] width 62 height 63
click at [263, 361] on td "lxl1021" at bounding box center [274, 362] width 62 height 63
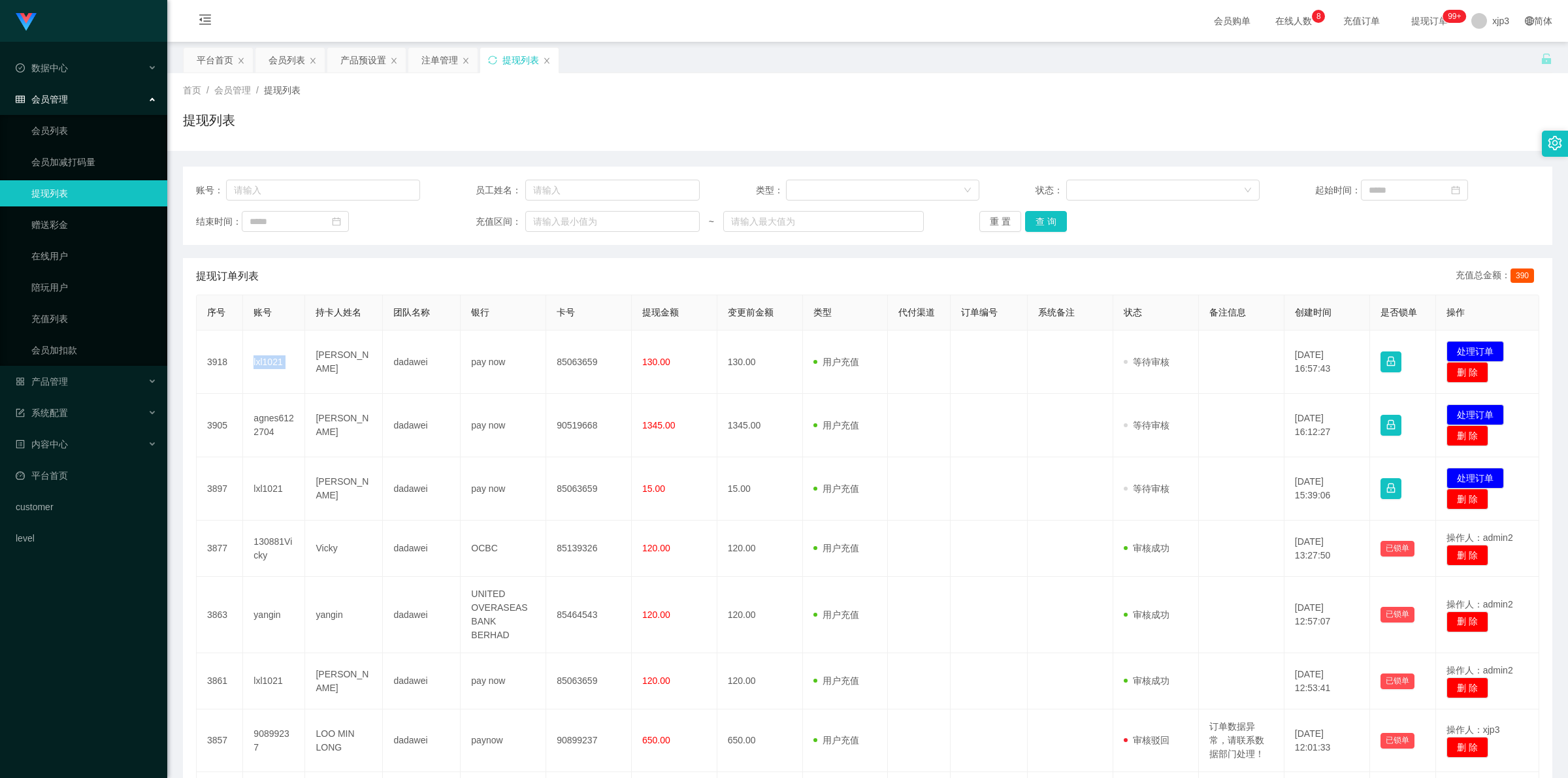
copy td "lxl1021"
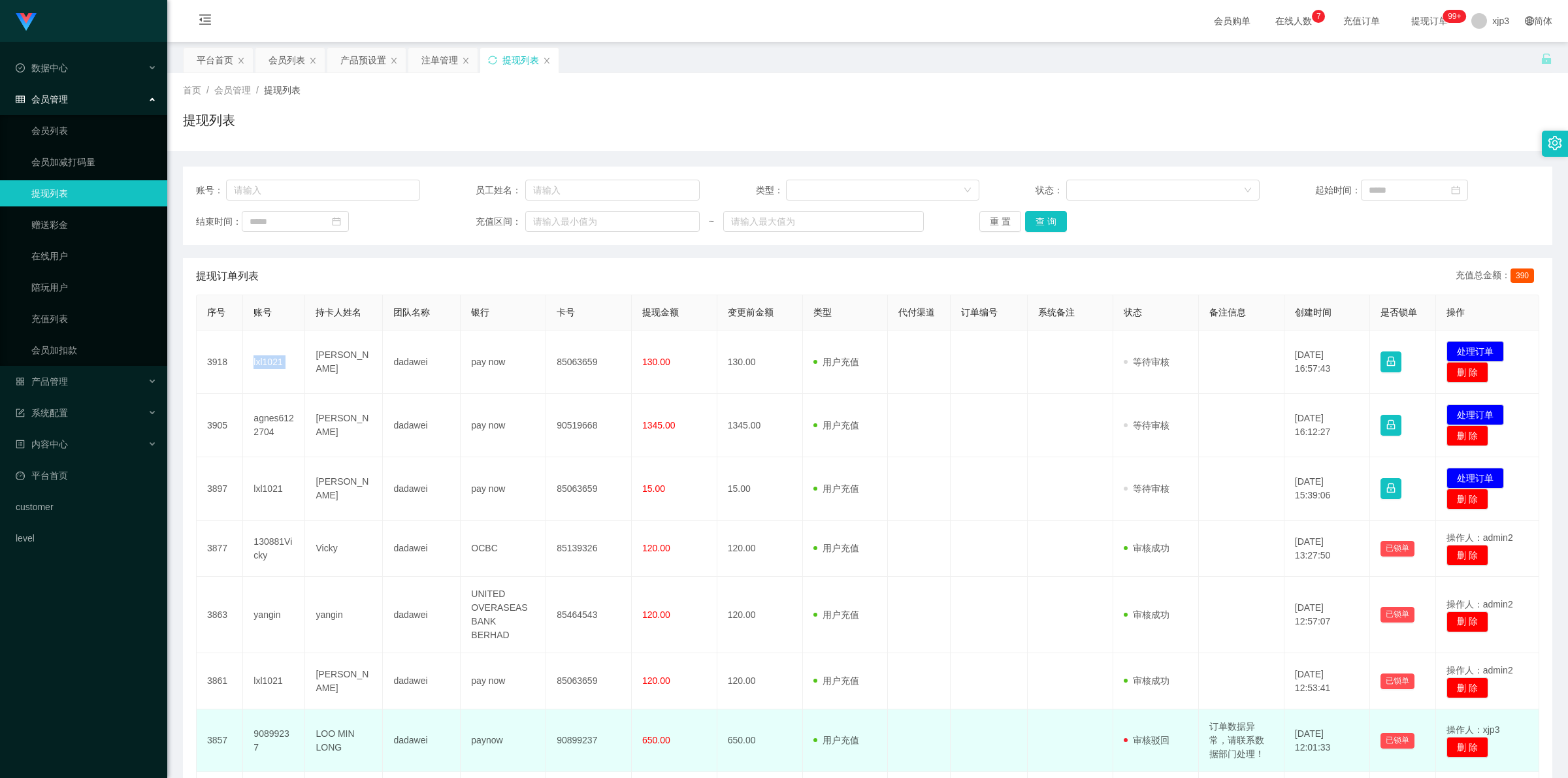
drag, startPoint x: 1211, startPoint y: 707, endPoint x: 1216, endPoint y: 713, distance: 7.8
click at [1211, 710] on td "订单数据异常，请联系数据部门处理！" at bounding box center [1241, 741] width 85 height 63
click at [1219, 716] on td "订单数据异常，请联系数据部门处理！" at bounding box center [1241, 741] width 85 height 63
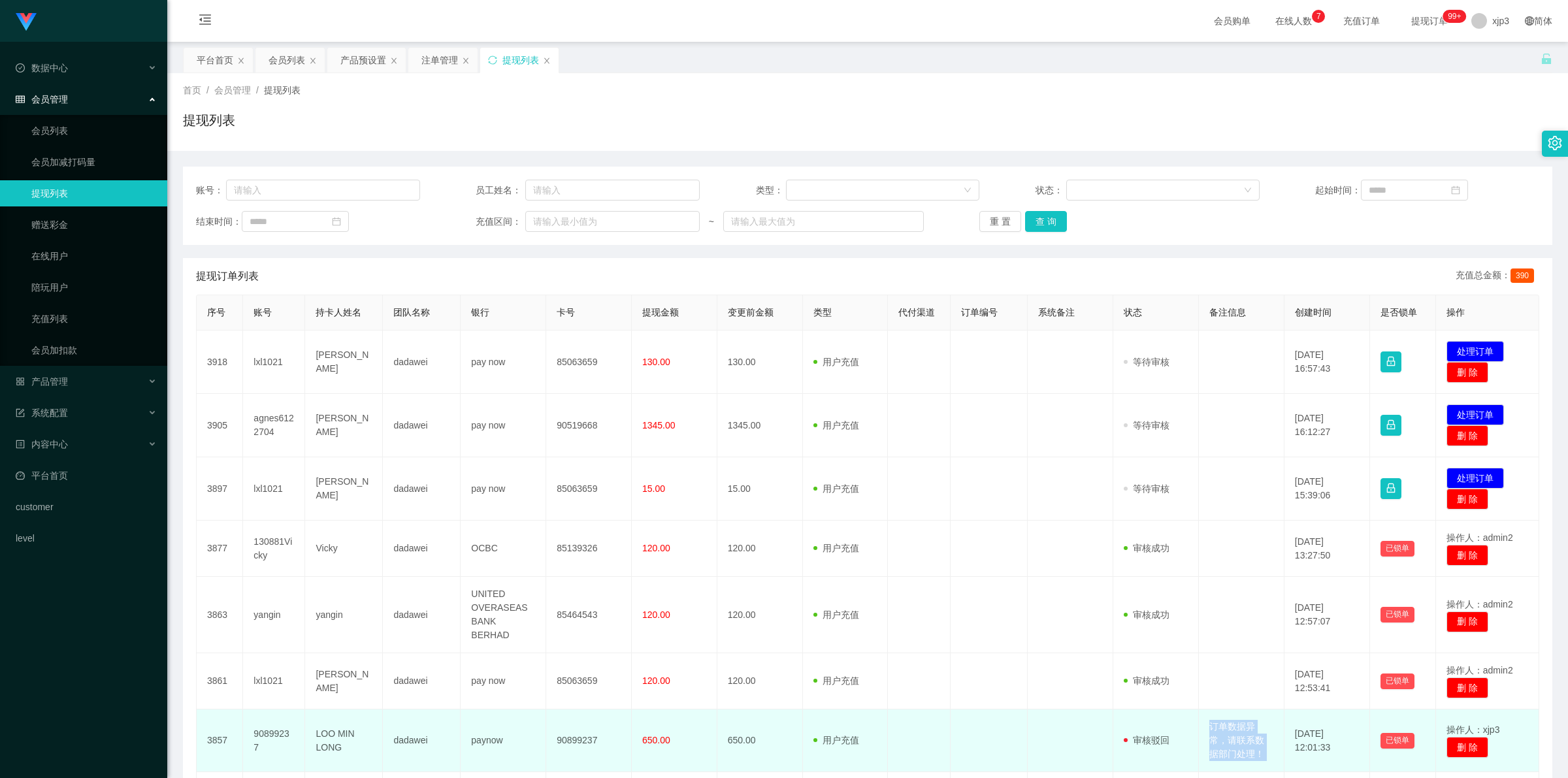
copy td "订单数据异常，请联系数据部门处理！"
click at [1221, 710] on td "订单数据异常，请联系数据部门处理！" at bounding box center [1241, 741] width 85 height 63
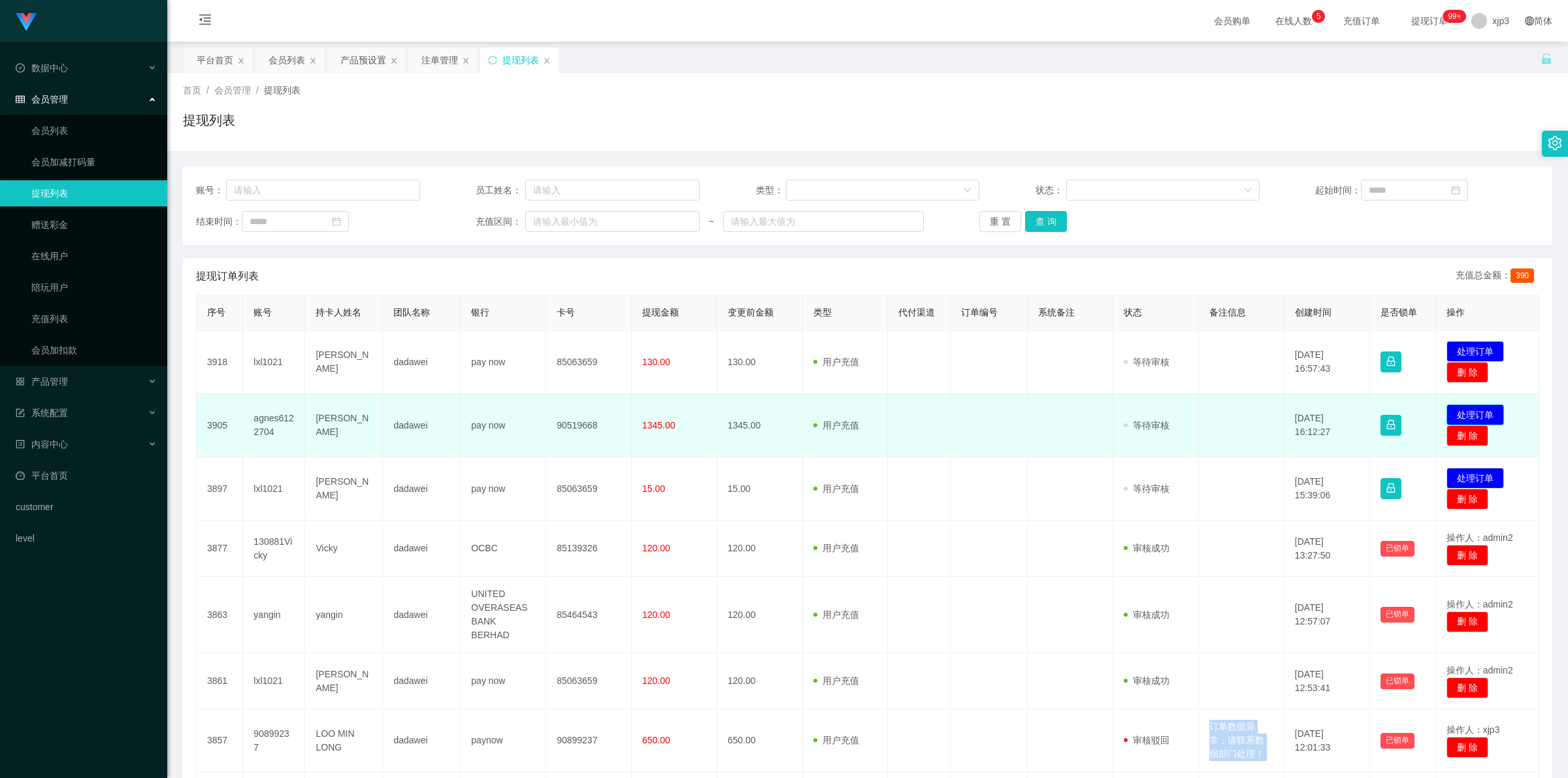
click at [1455, 410] on button "处理订单" at bounding box center [1475, 414] width 57 height 21
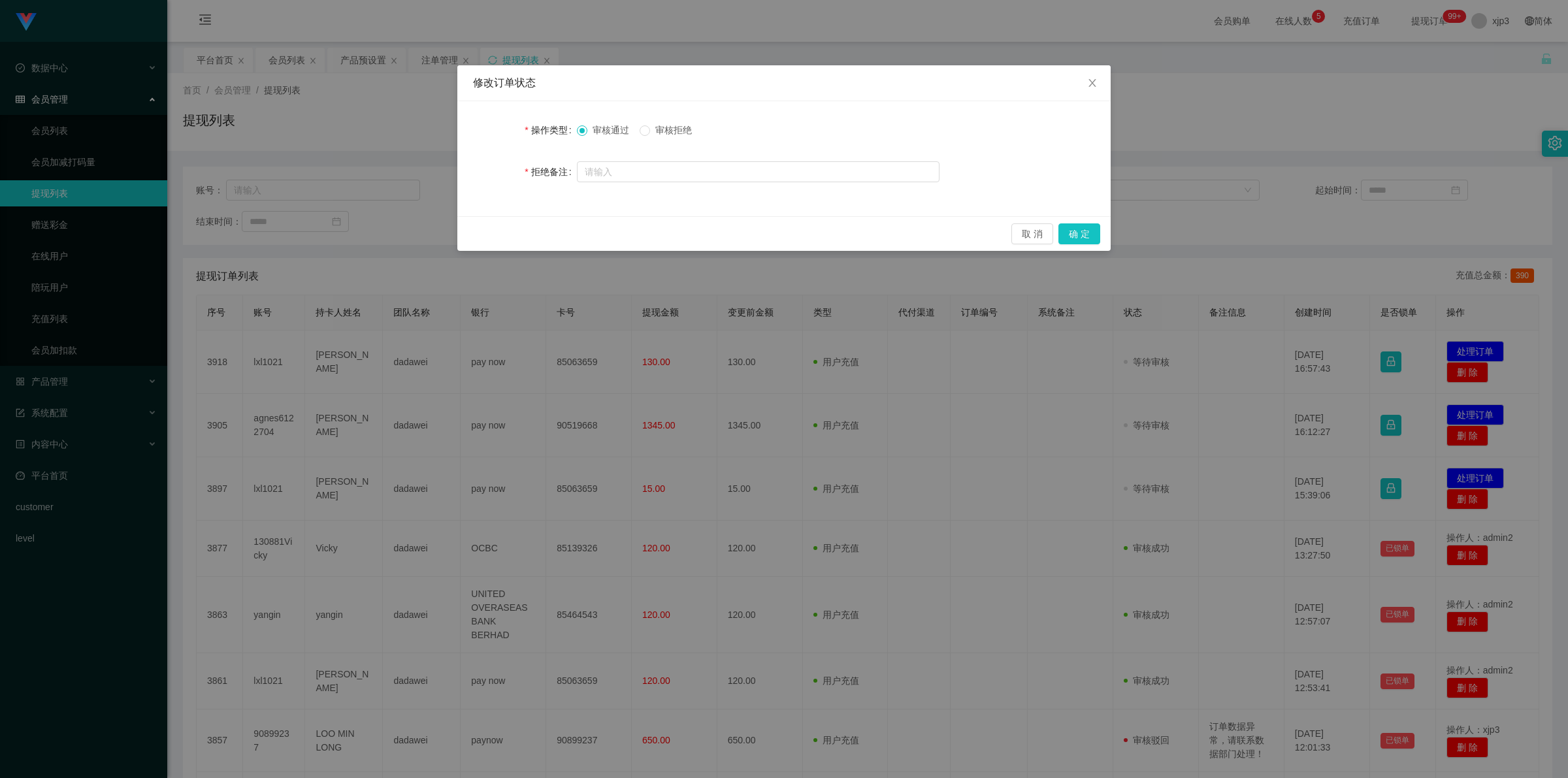
click at [664, 128] on span "审核拒绝" at bounding box center [673, 130] width 47 height 10
click at [666, 177] on input "text" at bounding box center [758, 171] width 363 height 21
paste input "订单数据异常，请联系数据部门处理！"
type input "订单数据异常，请联系数据部门处理！"
click at [1072, 235] on button "确 定" at bounding box center [1079, 233] width 42 height 21
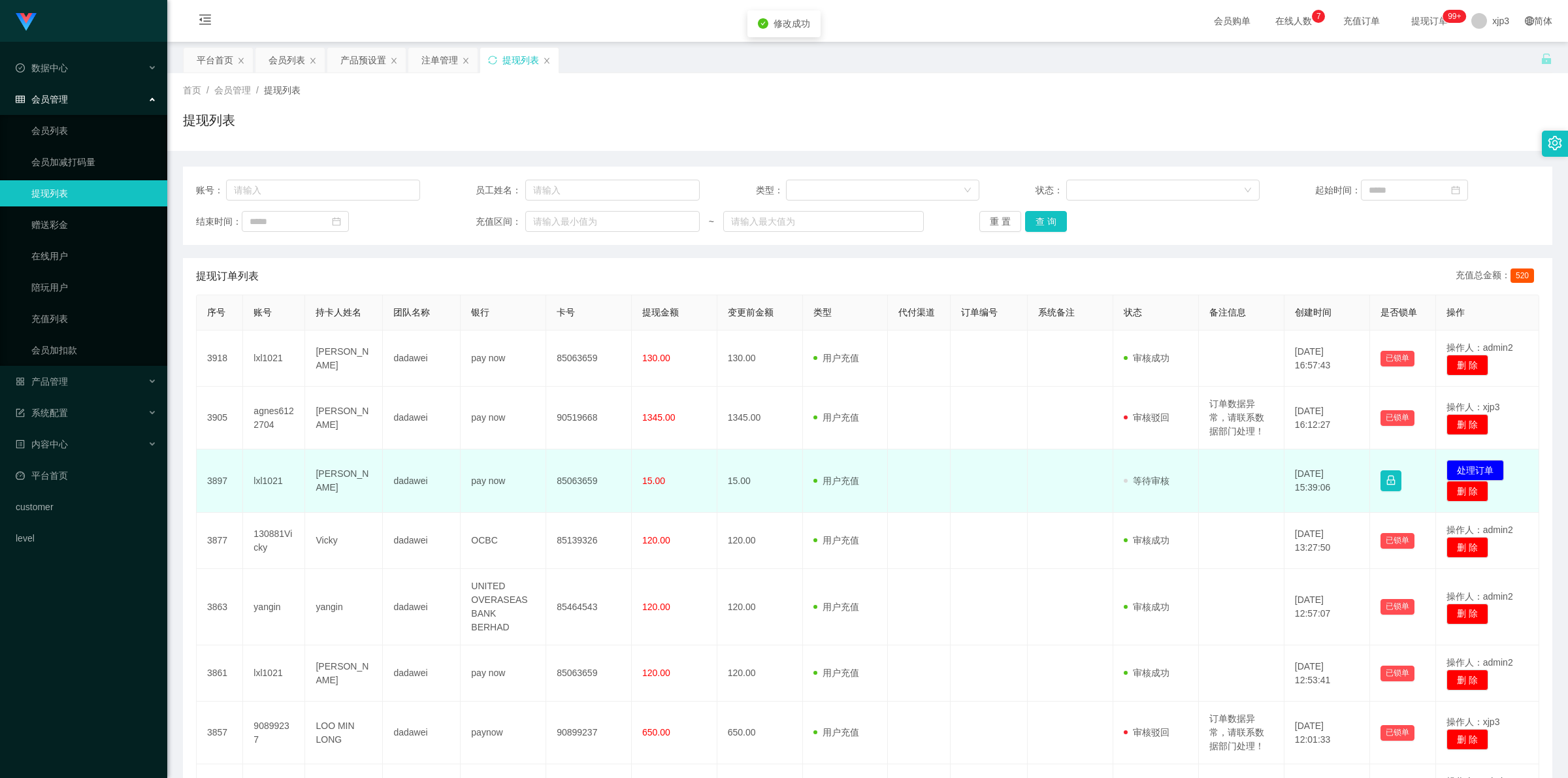
click at [889, 480] on td at bounding box center [918, 481] width 62 height 63
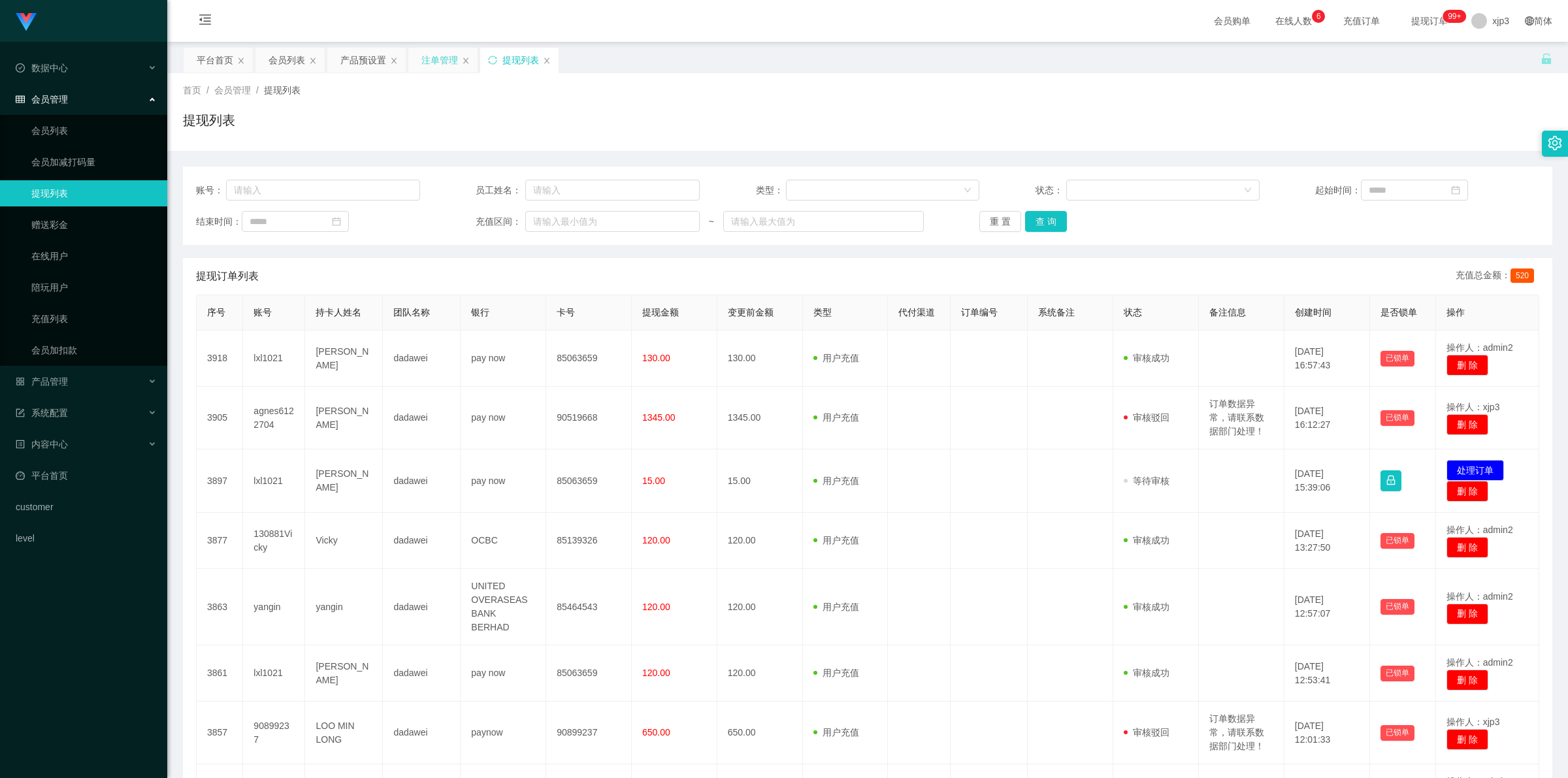
click at [432, 63] on div "注单管理" at bounding box center [440, 60] width 37 height 25
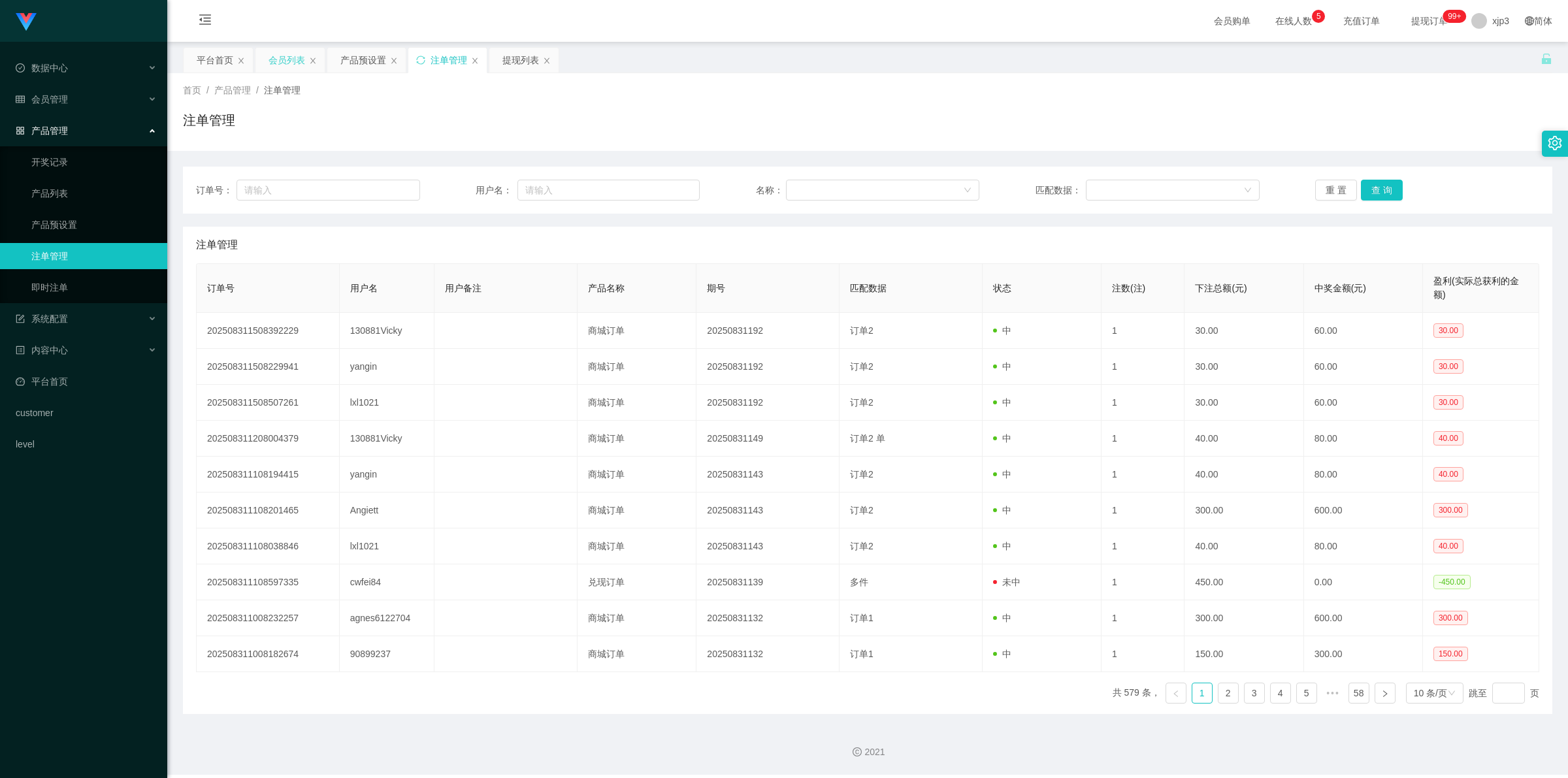
click at [283, 59] on div "会员列表" at bounding box center [287, 60] width 37 height 25
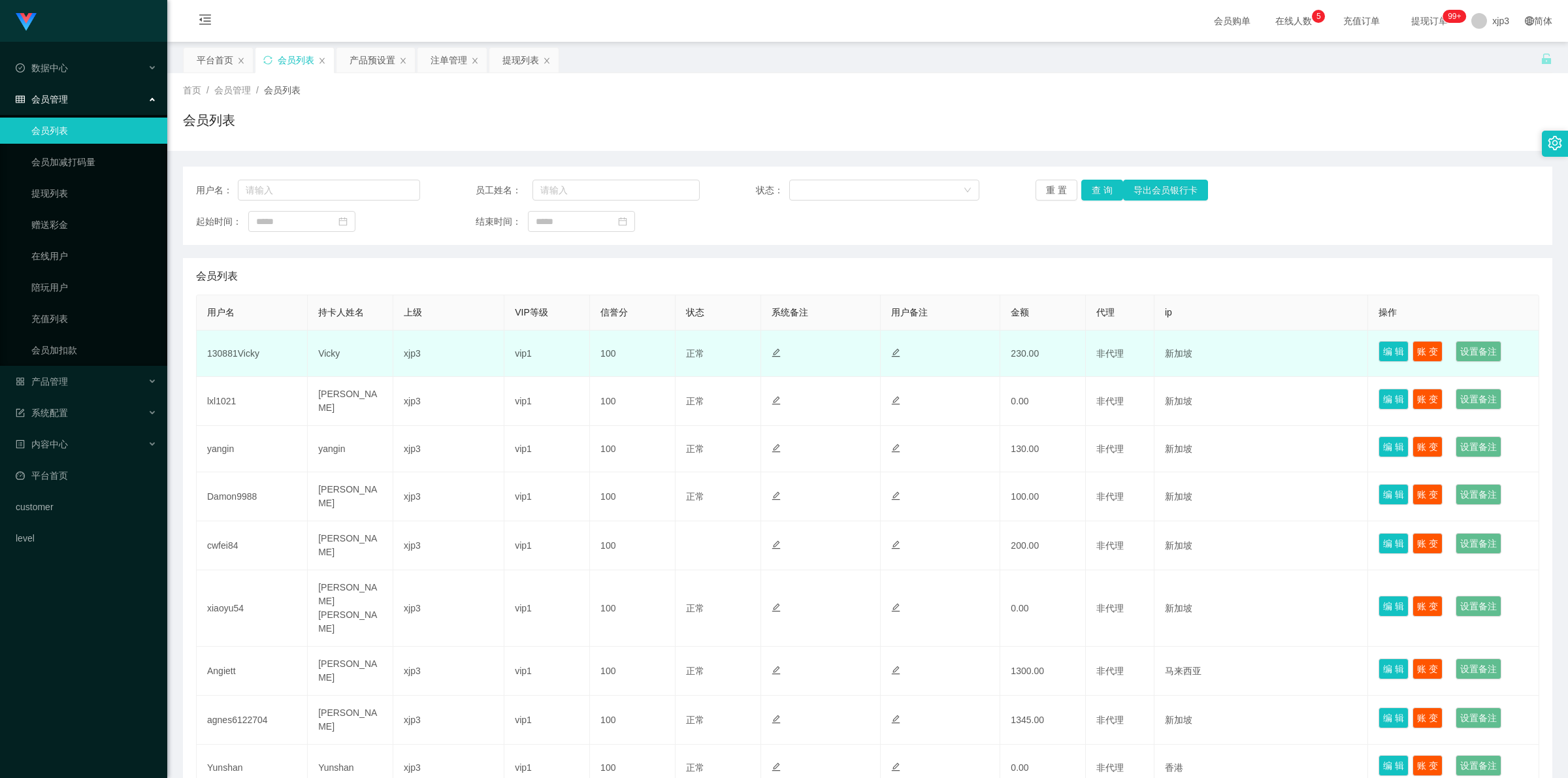
click at [239, 352] on td "130881Vicky" at bounding box center [252, 353] width 111 height 46
copy td "130881Vicky"
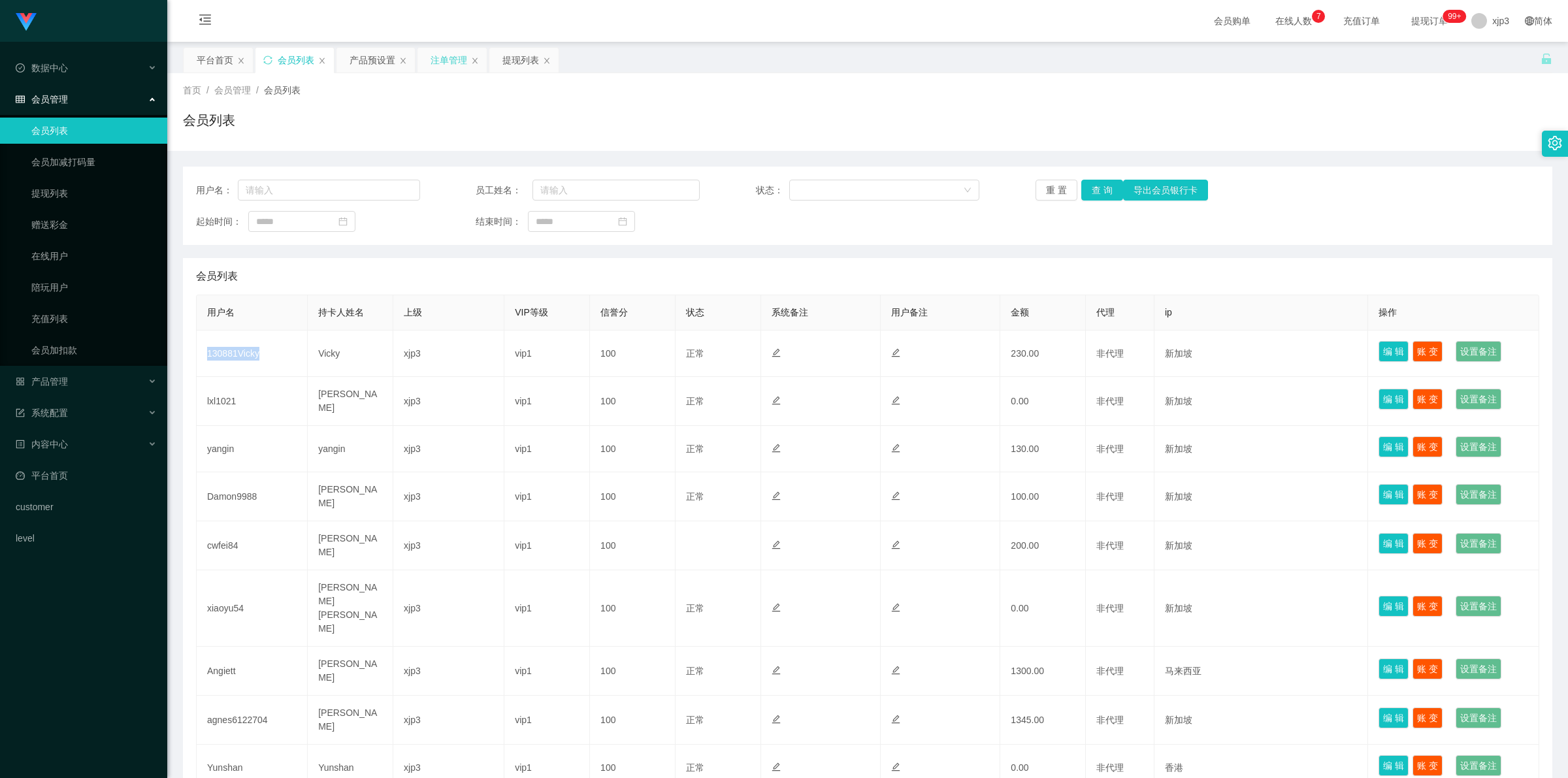
click at [449, 55] on div "注单管理" at bounding box center [449, 60] width 37 height 25
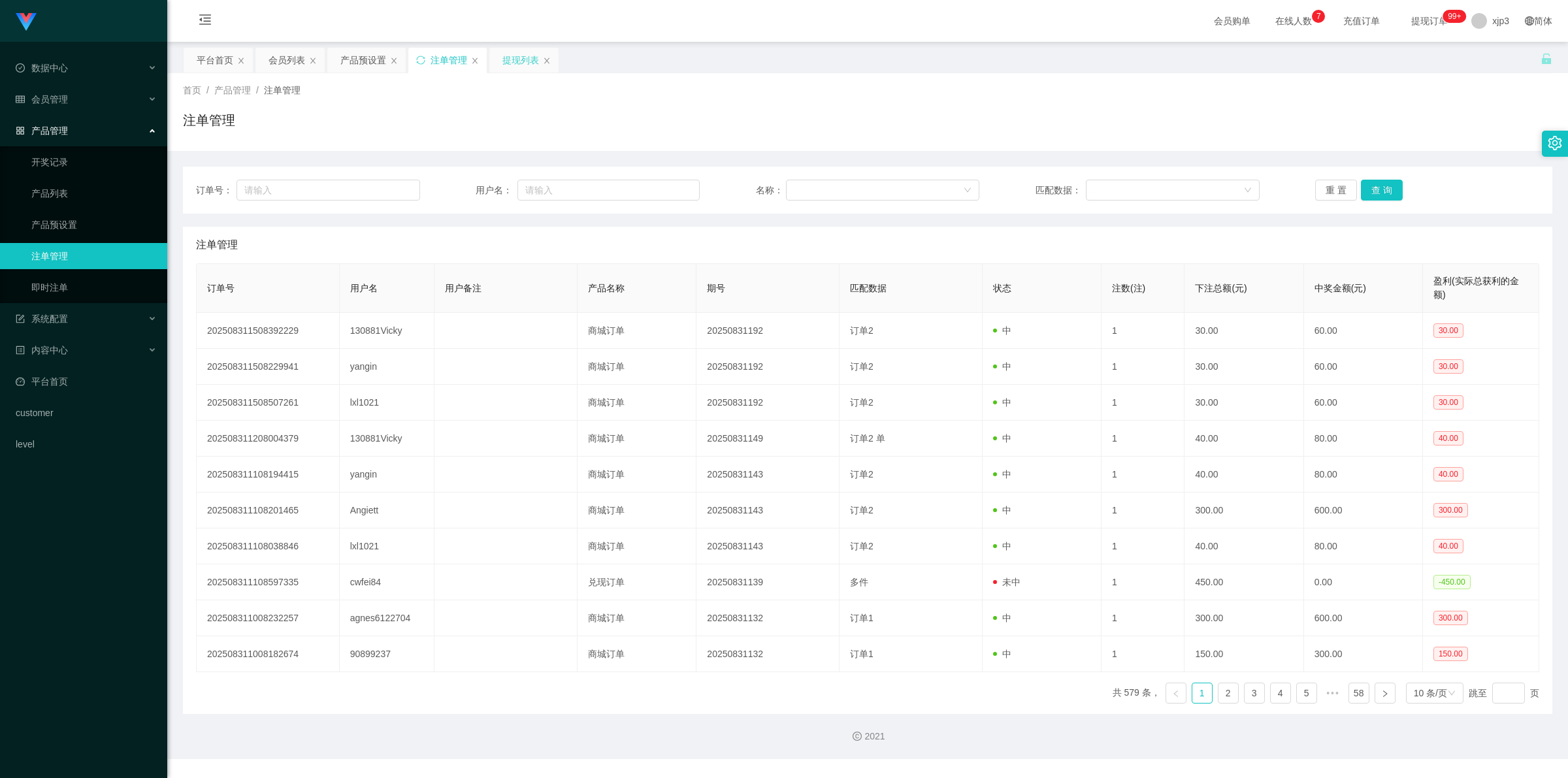
click at [530, 68] on div "提现列表" at bounding box center [521, 60] width 37 height 25
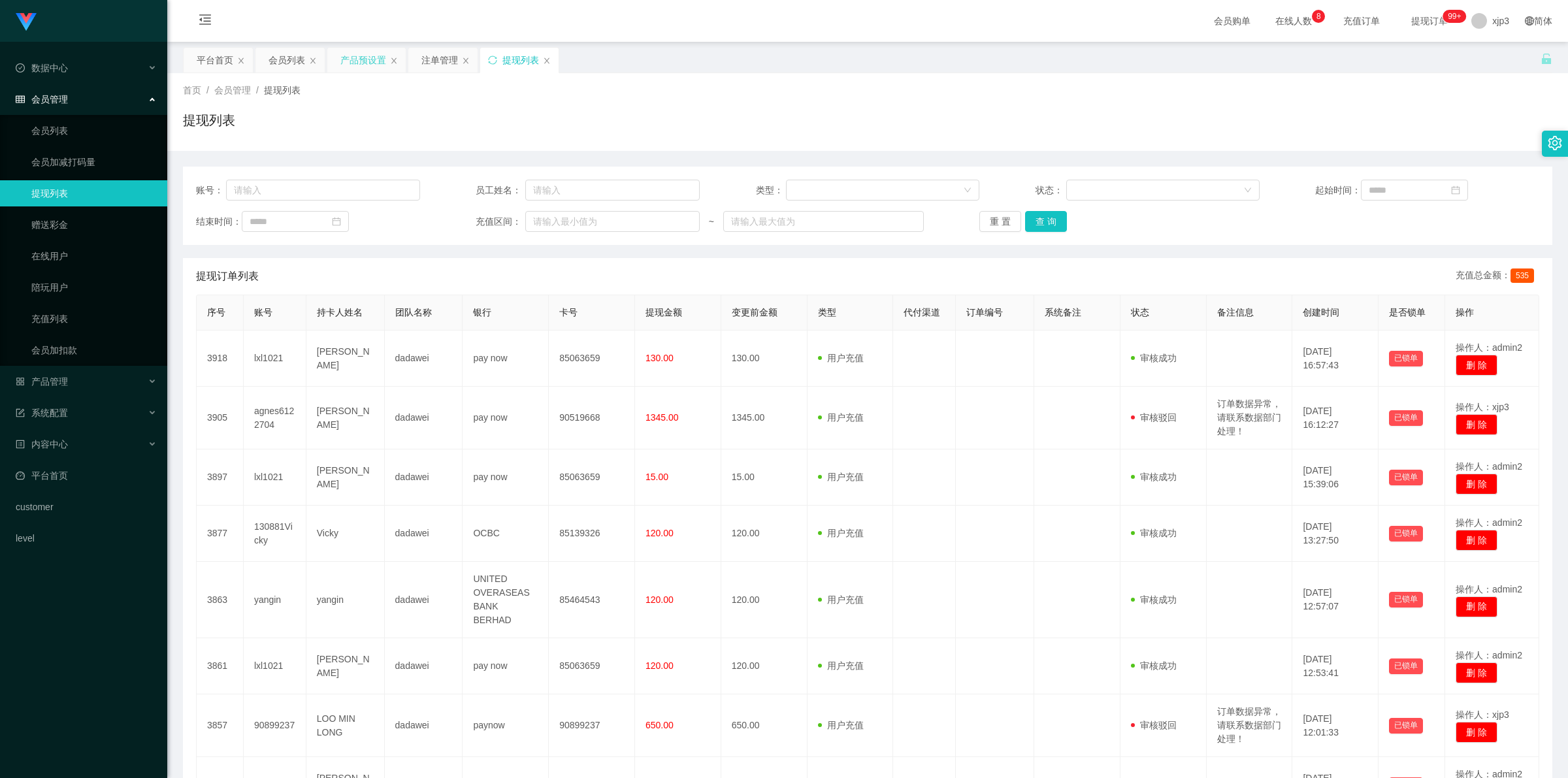
click at [352, 56] on div "产品预设置" at bounding box center [363, 60] width 45 height 25
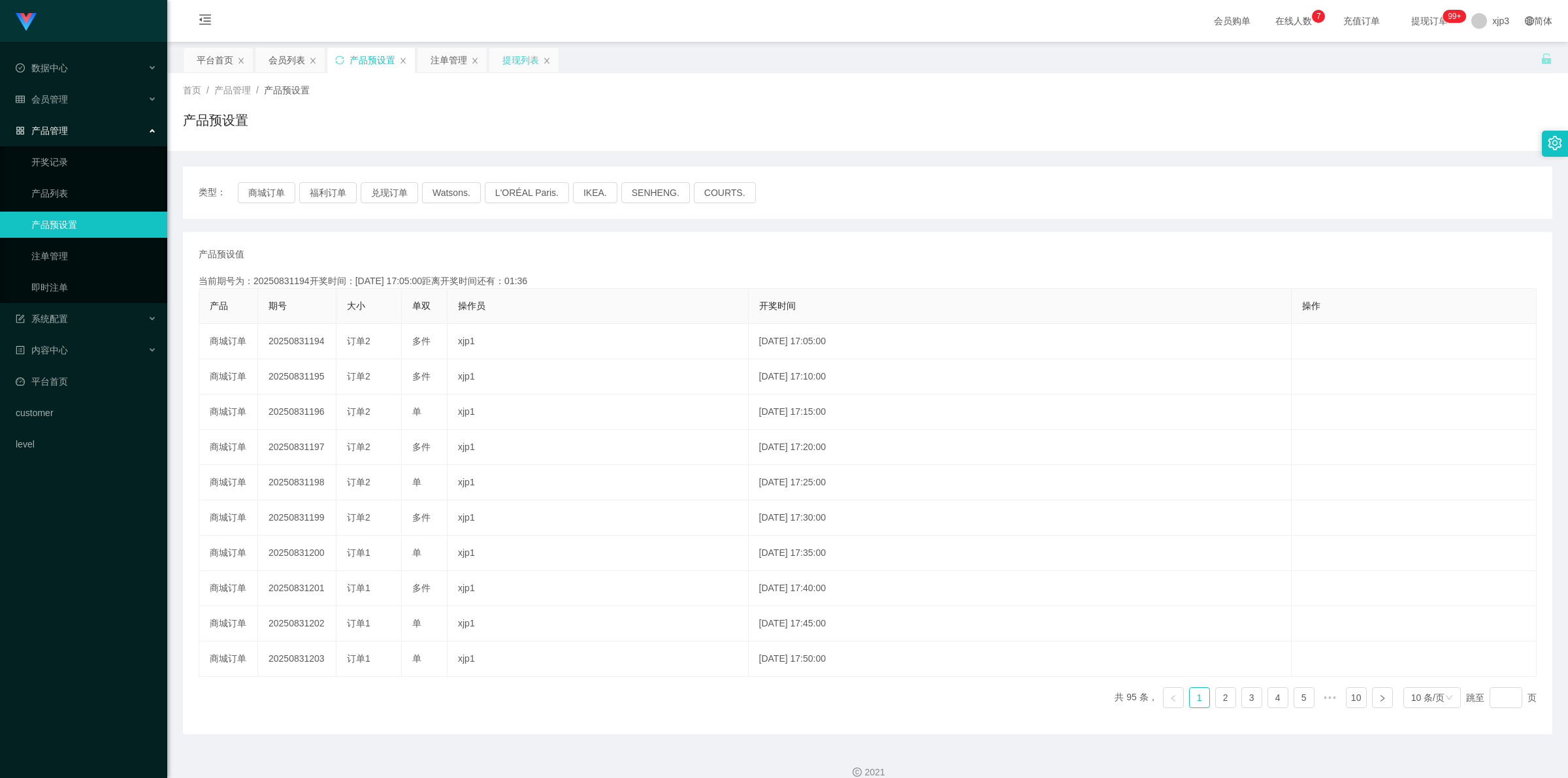
click at [517, 56] on div "提现列表" at bounding box center [521, 60] width 37 height 25
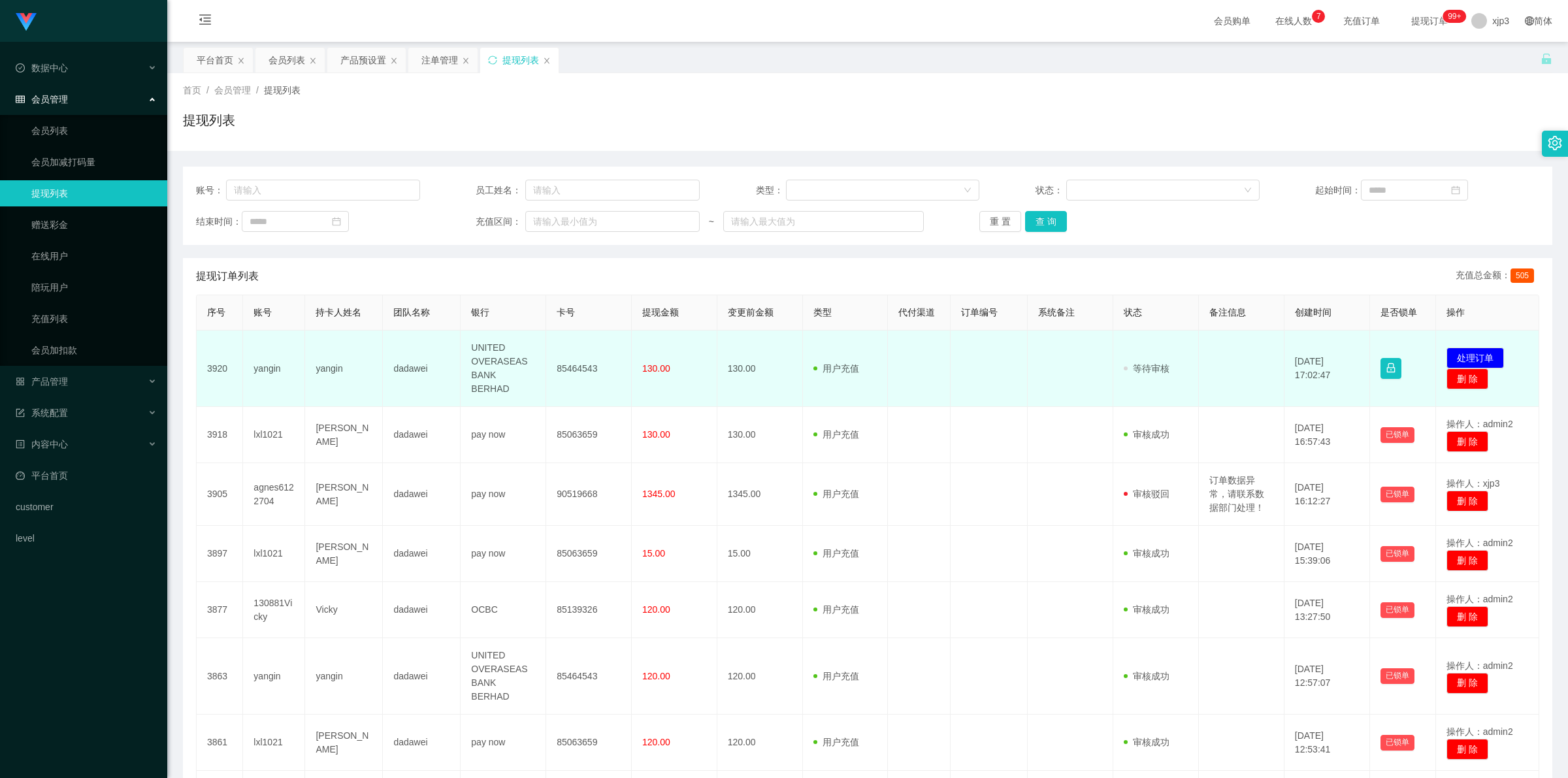
click at [268, 360] on td "yangin" at bounding box center [274, 368] width 62 height 77
copy td "yangin"
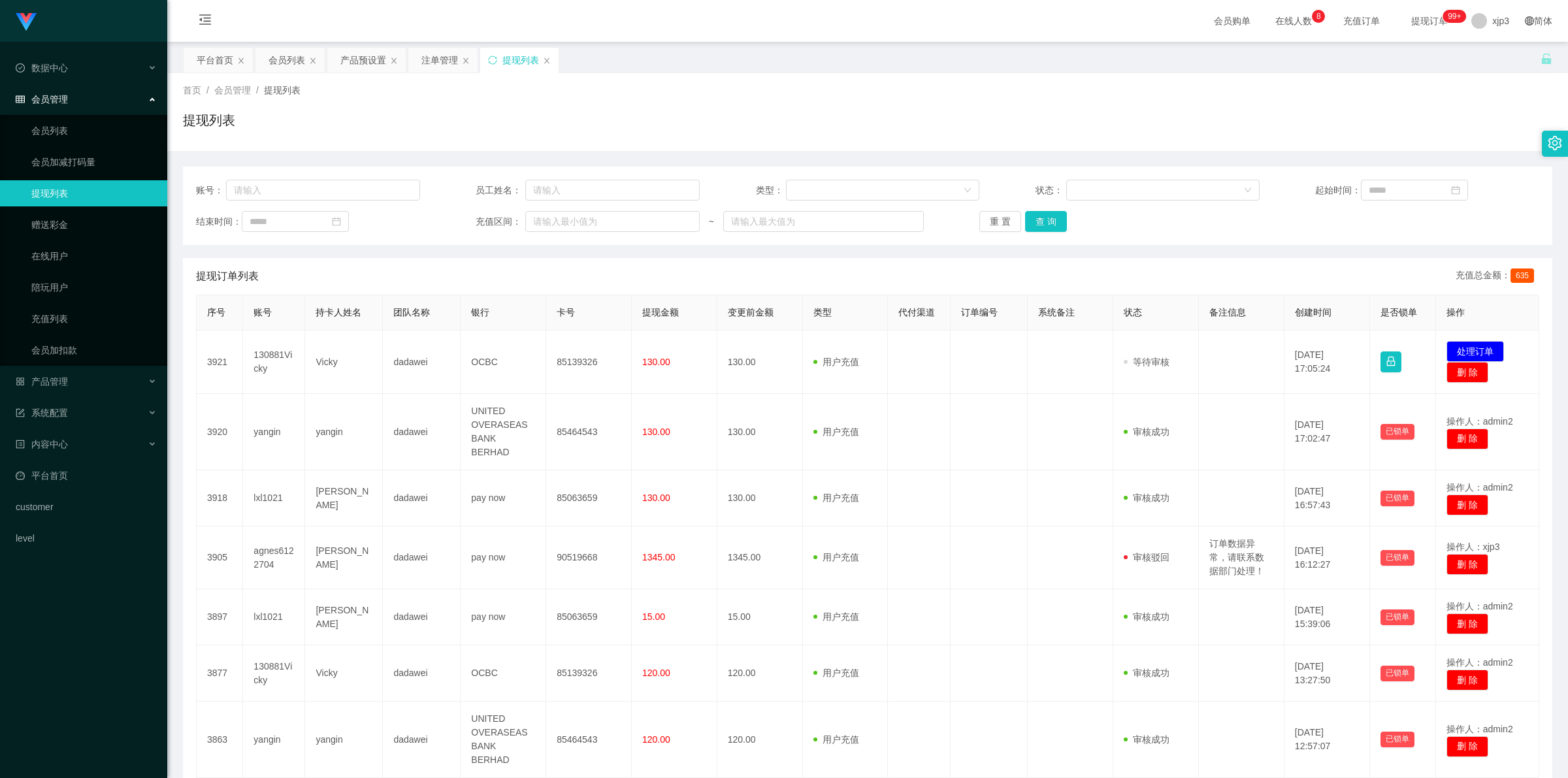
click at [317, 364] on td "Vicky" at bounding box center [344, 362] width 78 height 63
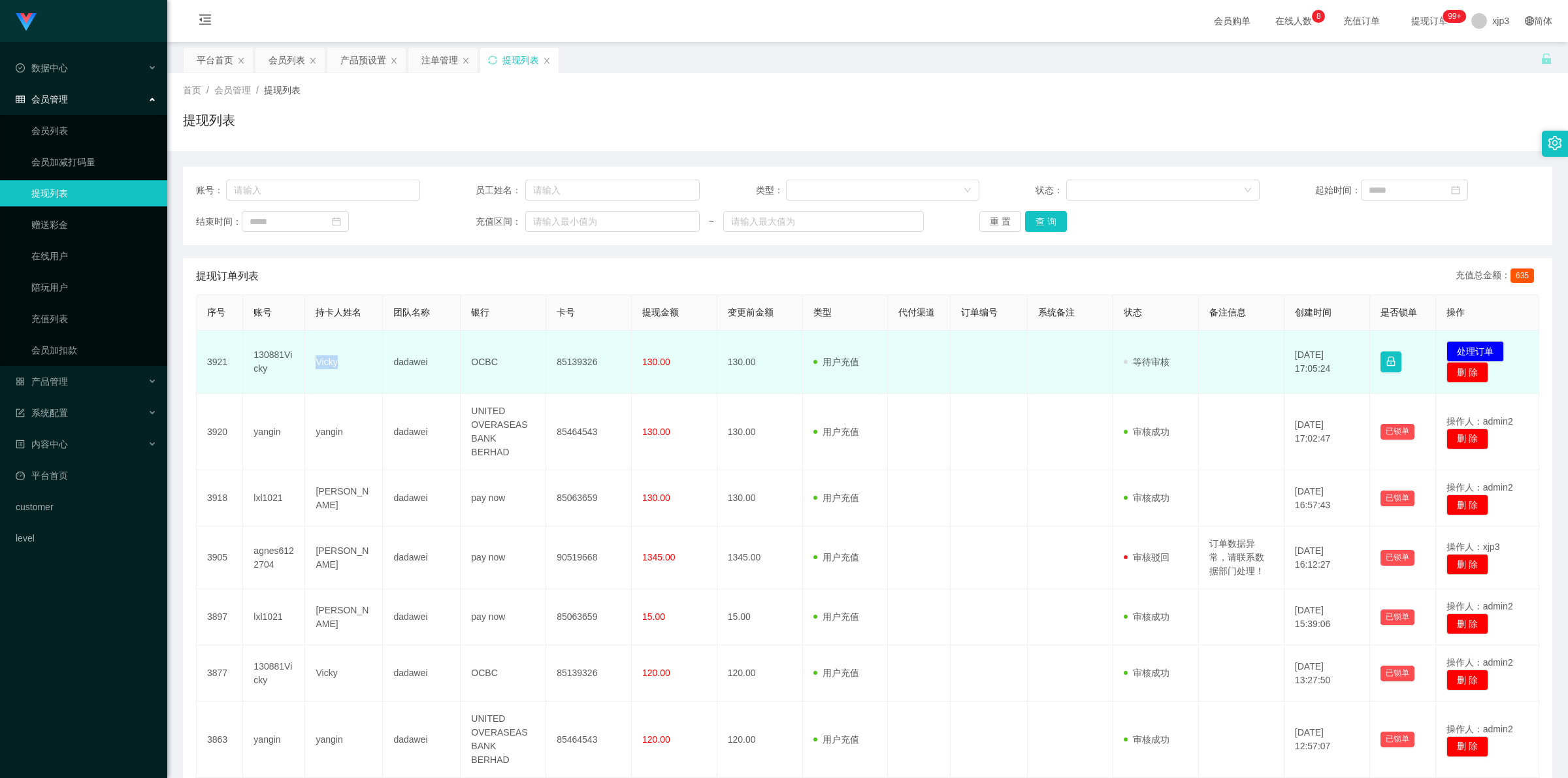
click at [317, 364] on td "Vicky" at bounding box center [344, 362] width 78 height 63
copy td "Vicky"
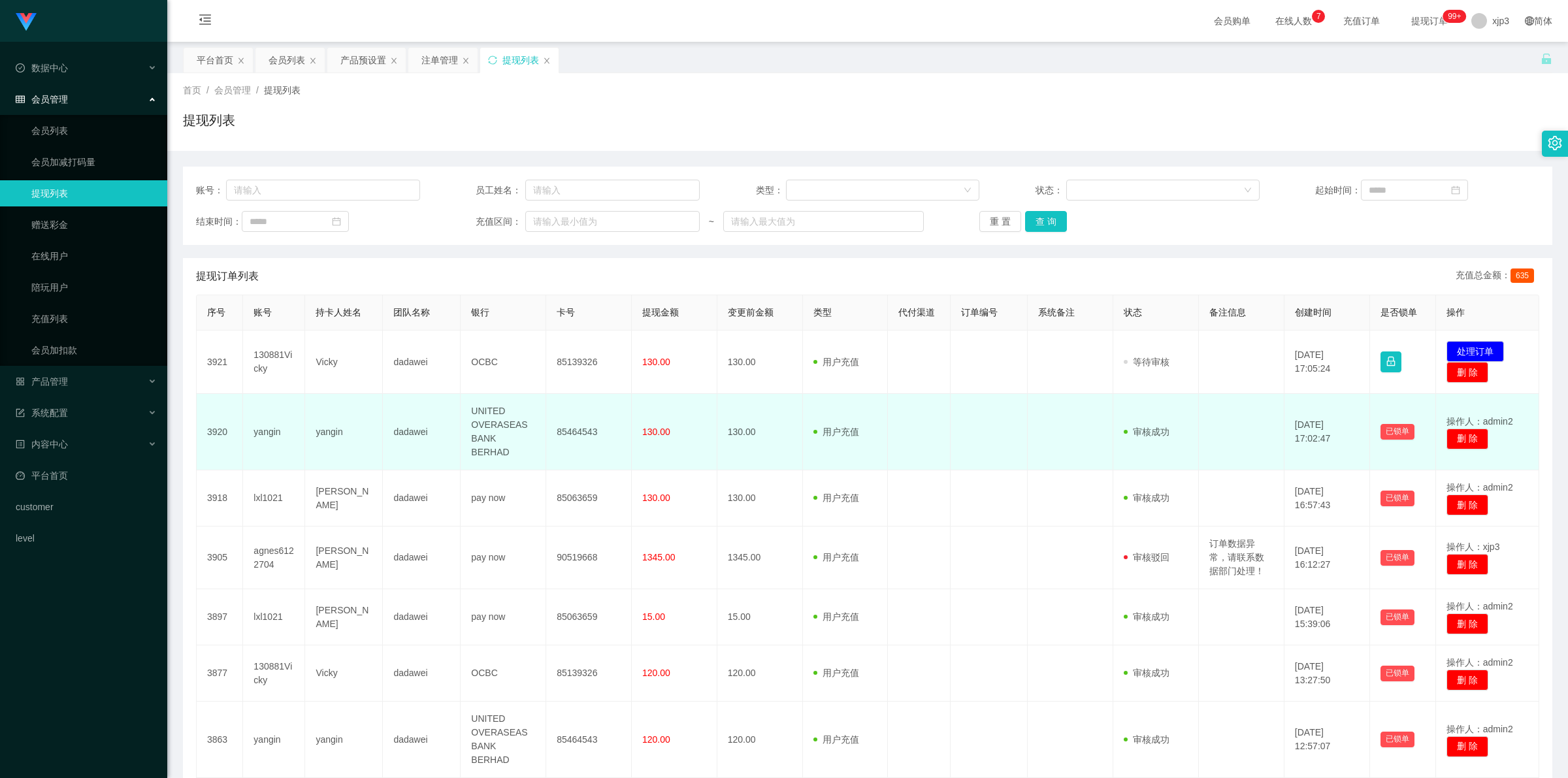
click at [256, 420] on td "yangin" at bounding box center [274, 432] width 62 height 77
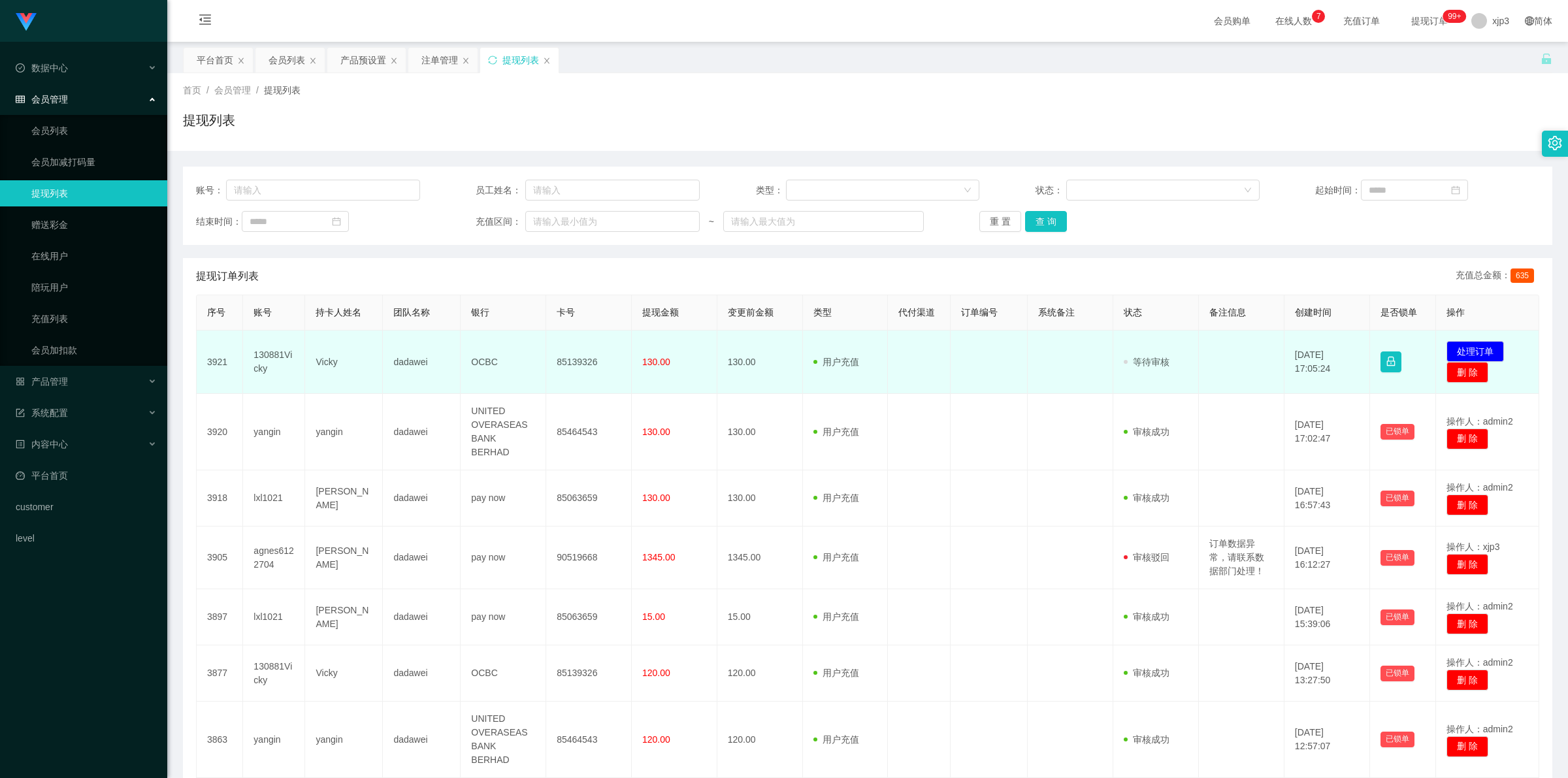
click at [269, 363] on td "130881Vicky" at bounding box center [274, 362] width 62 height 63
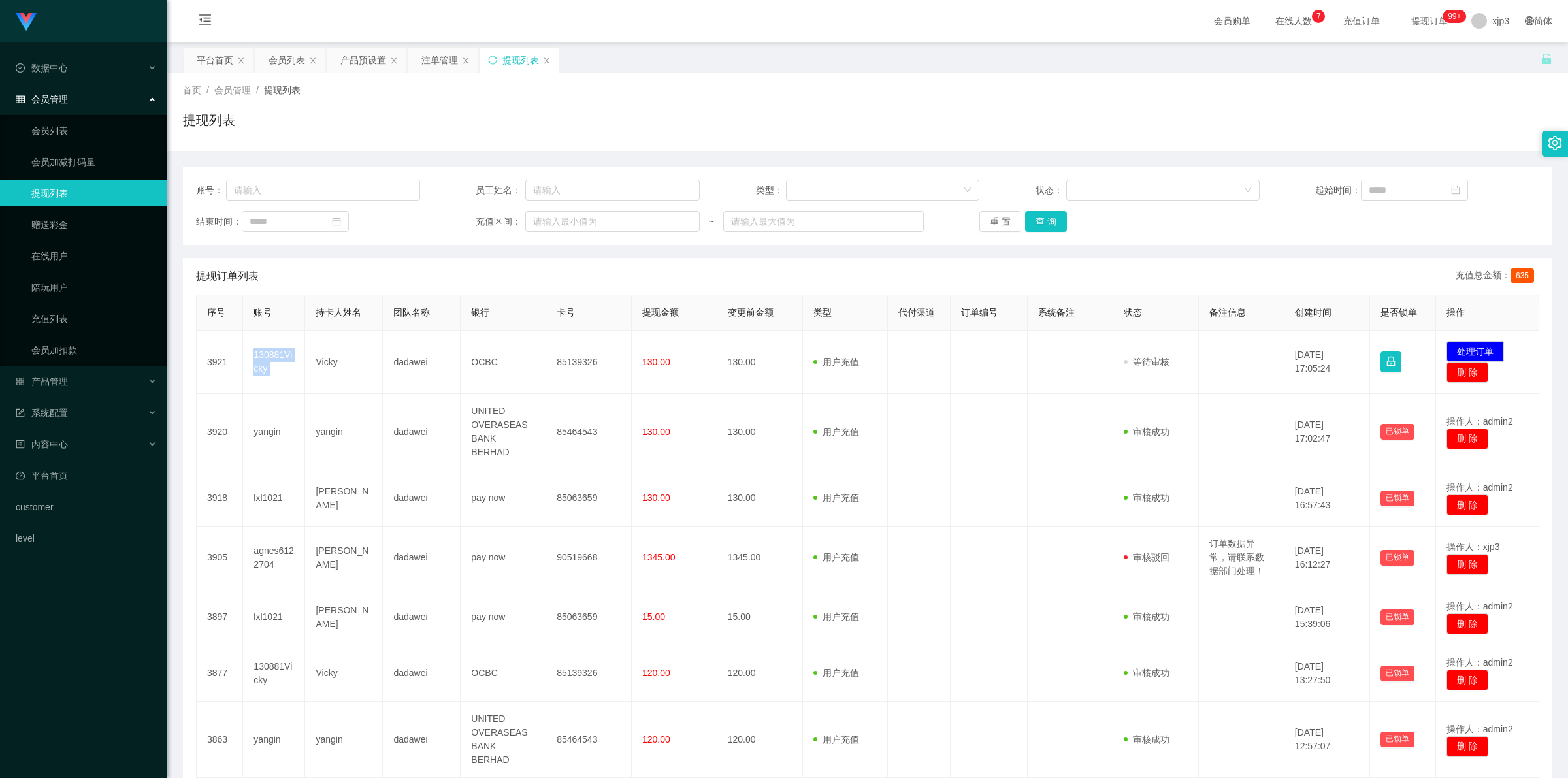
copy td "130881Vicky"
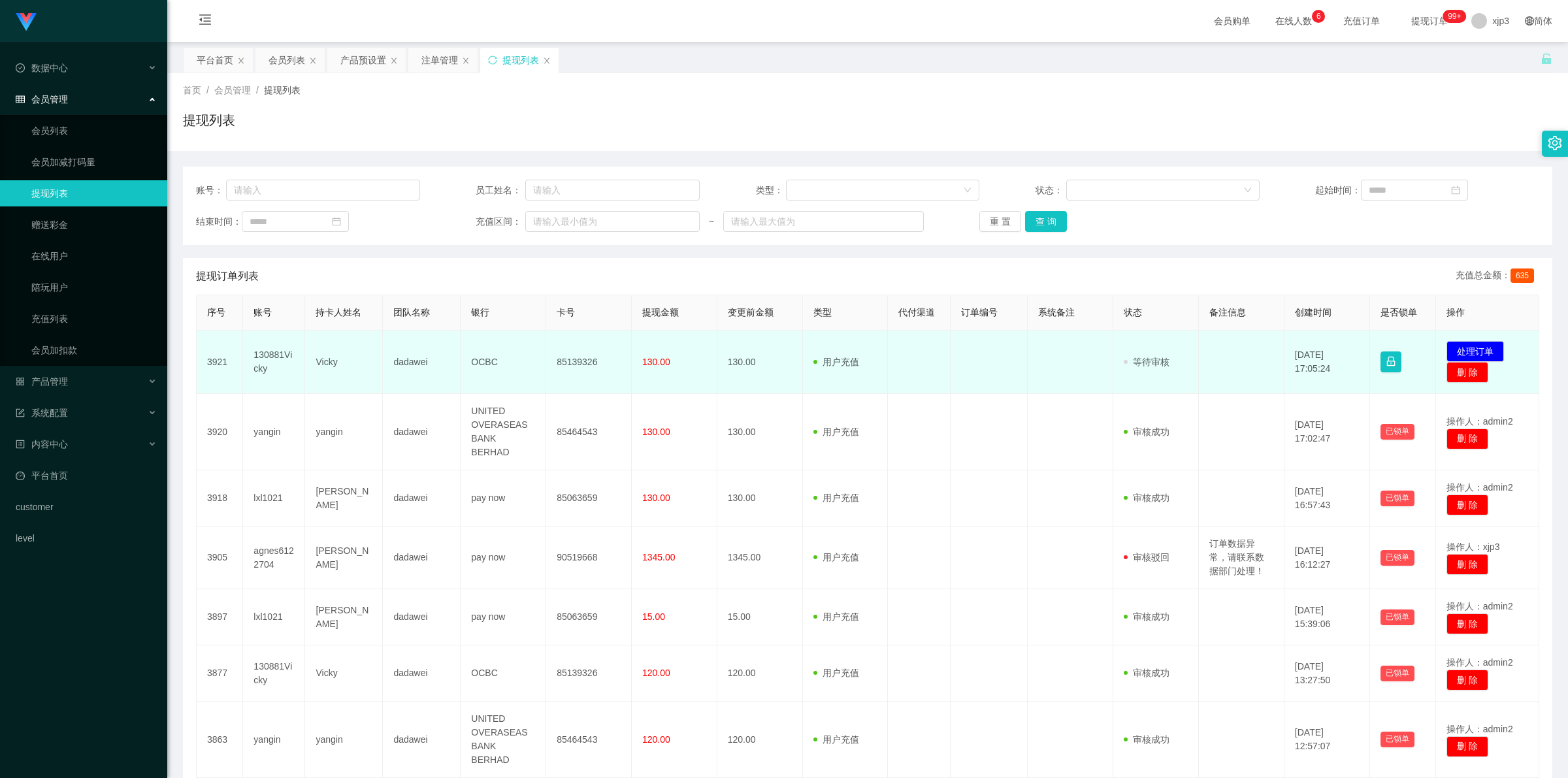
click at [331, 359] on td "Vicky" at bounding box center [344, 362] width 78 height 63
drag, startPoint x: 255, startPoint y: 348, endPoint x: 367, endPoint y: 383, distance: 117.3
click at [367, 383] on tr "3921 130881Vicky Vicky dadawei OCBC 85139326 130.00 130.00 用户充值 人工扣款 审核驳回 审核成功 …" at bounding box center [867, 362] width 1343 height 63
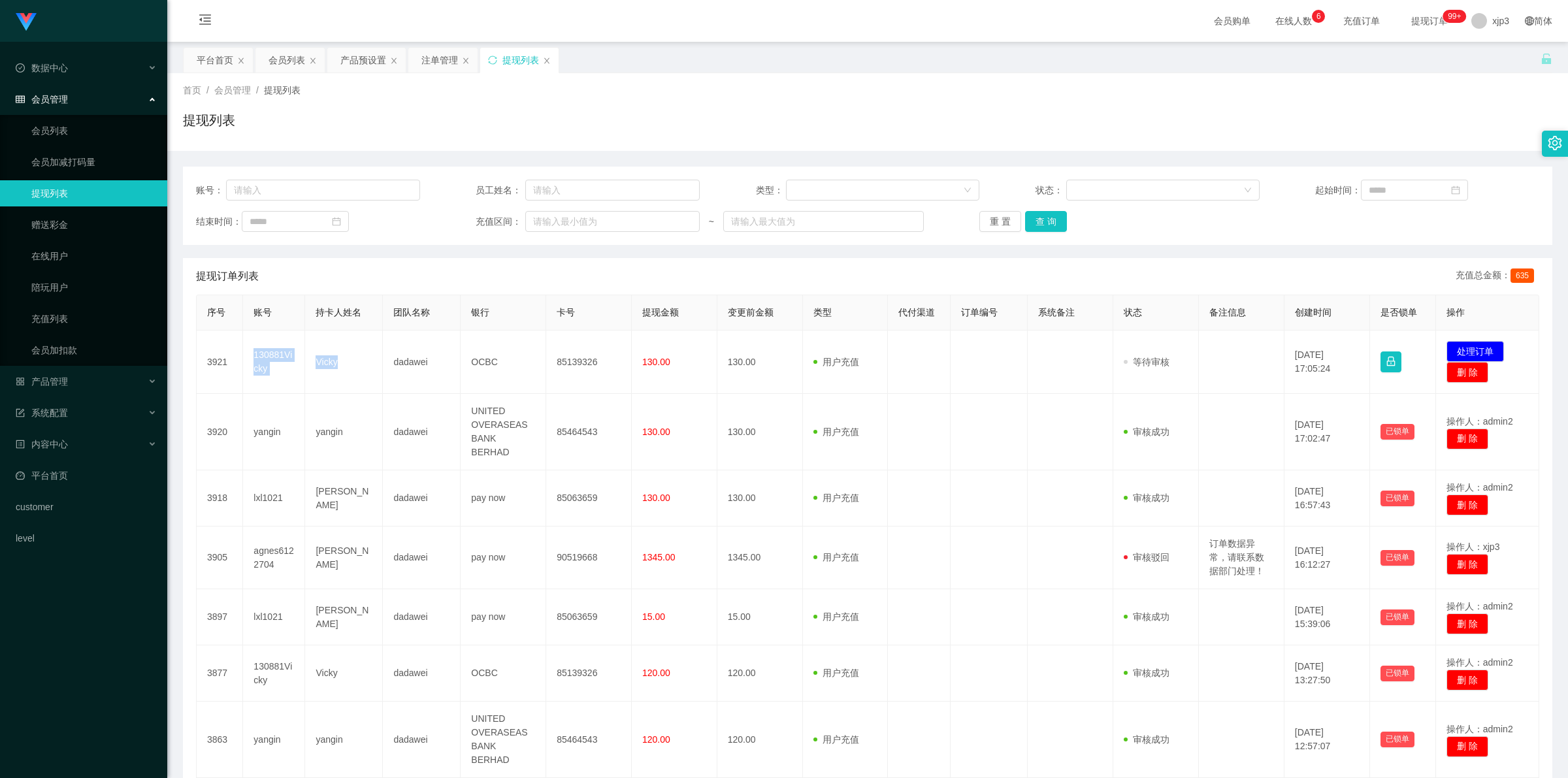
copy tr "130881Vicky Vicky"
click at [266, 50] on div "会员列表" at bounding box center [290, 60] width 69 height 25
click at [272, 50] on div "会员列表" at bounding box center [287, 60] width 37 height 25
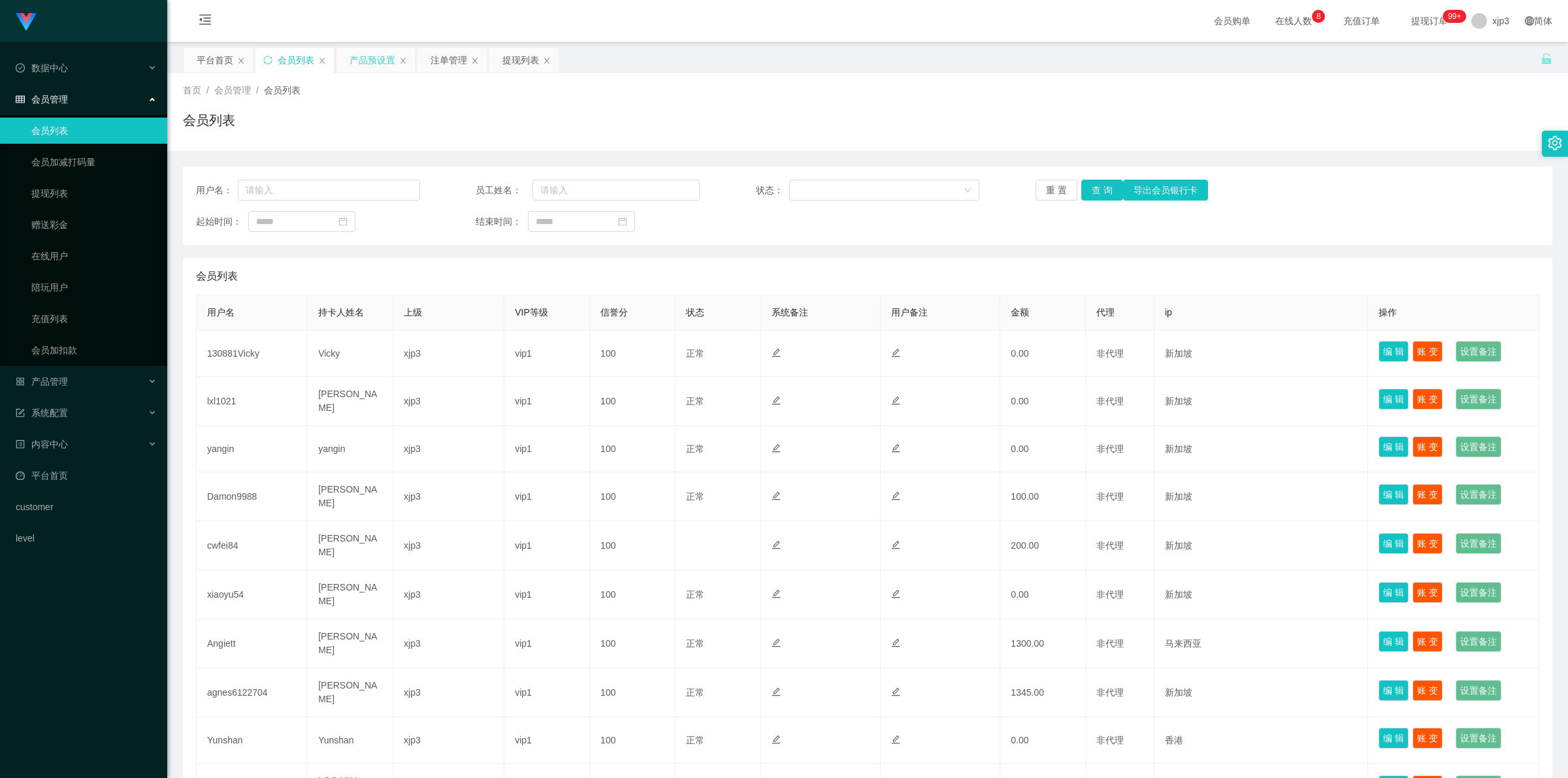
click at [370, 59] on div "产品预设置" at bounding box center [372, 60] width 45 height 25
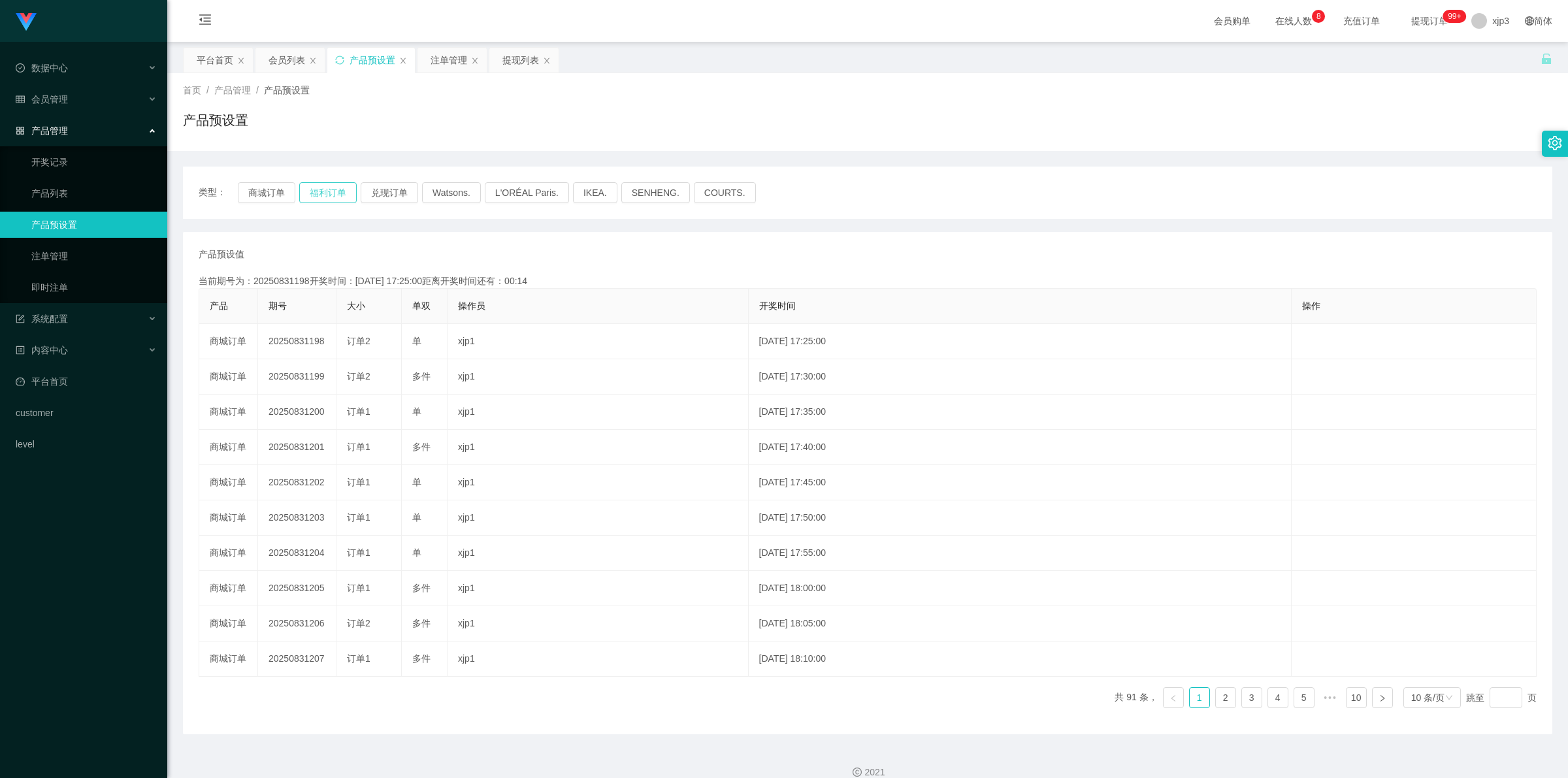
click at [319, 185] on button "福利订单" at bounding box center [328, 192] width 57 height 21
click at [515, 63] on div "提现列表" at bounding box center [521, 60] width 37 height 25
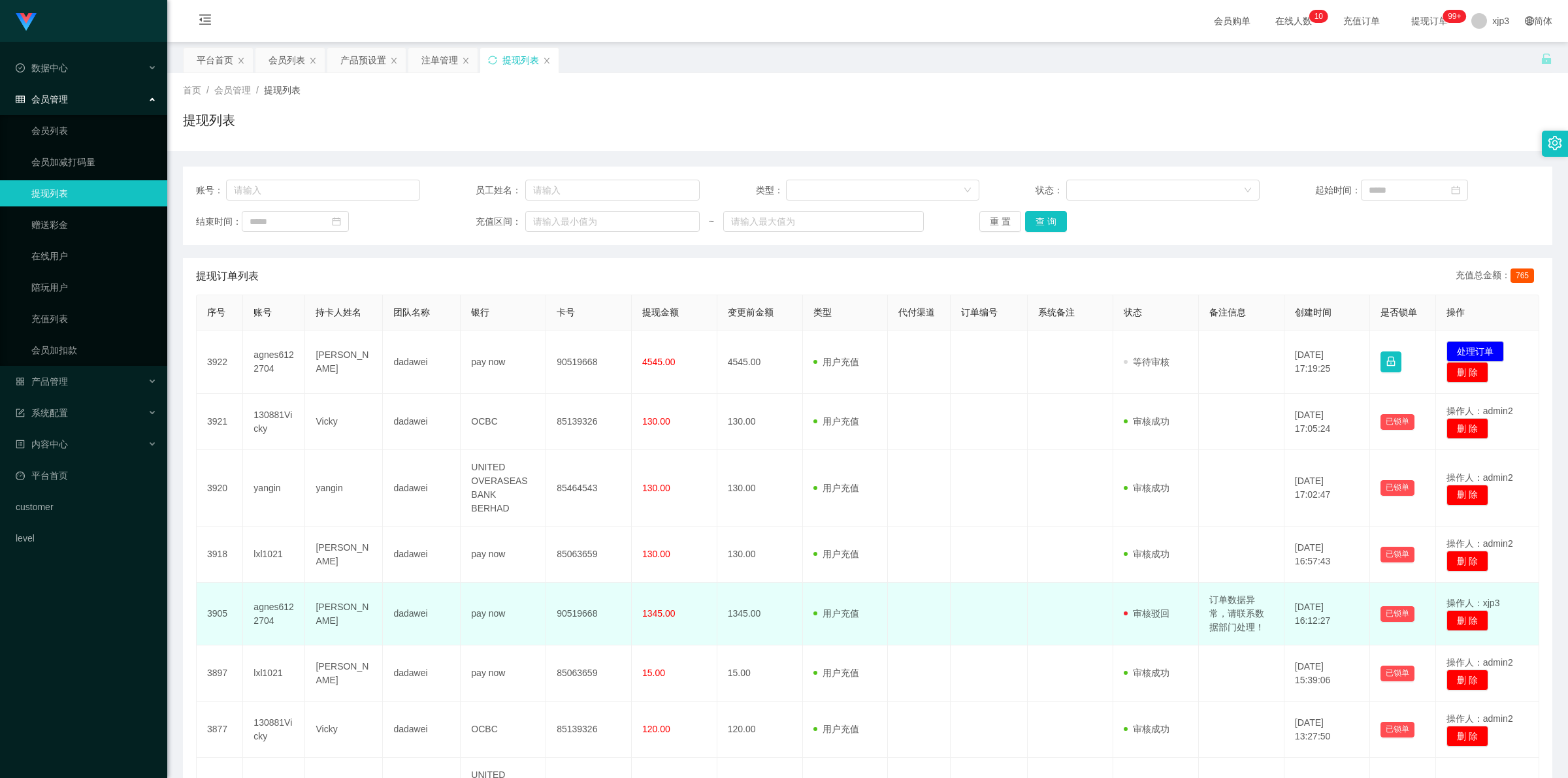
click at [413, 283] on td "订单数据异常，请联系数据部门处理！" at bounding box center [1241, 614] width 85 height 63
copy td "订单数据异常，请联系数据部门处理！"
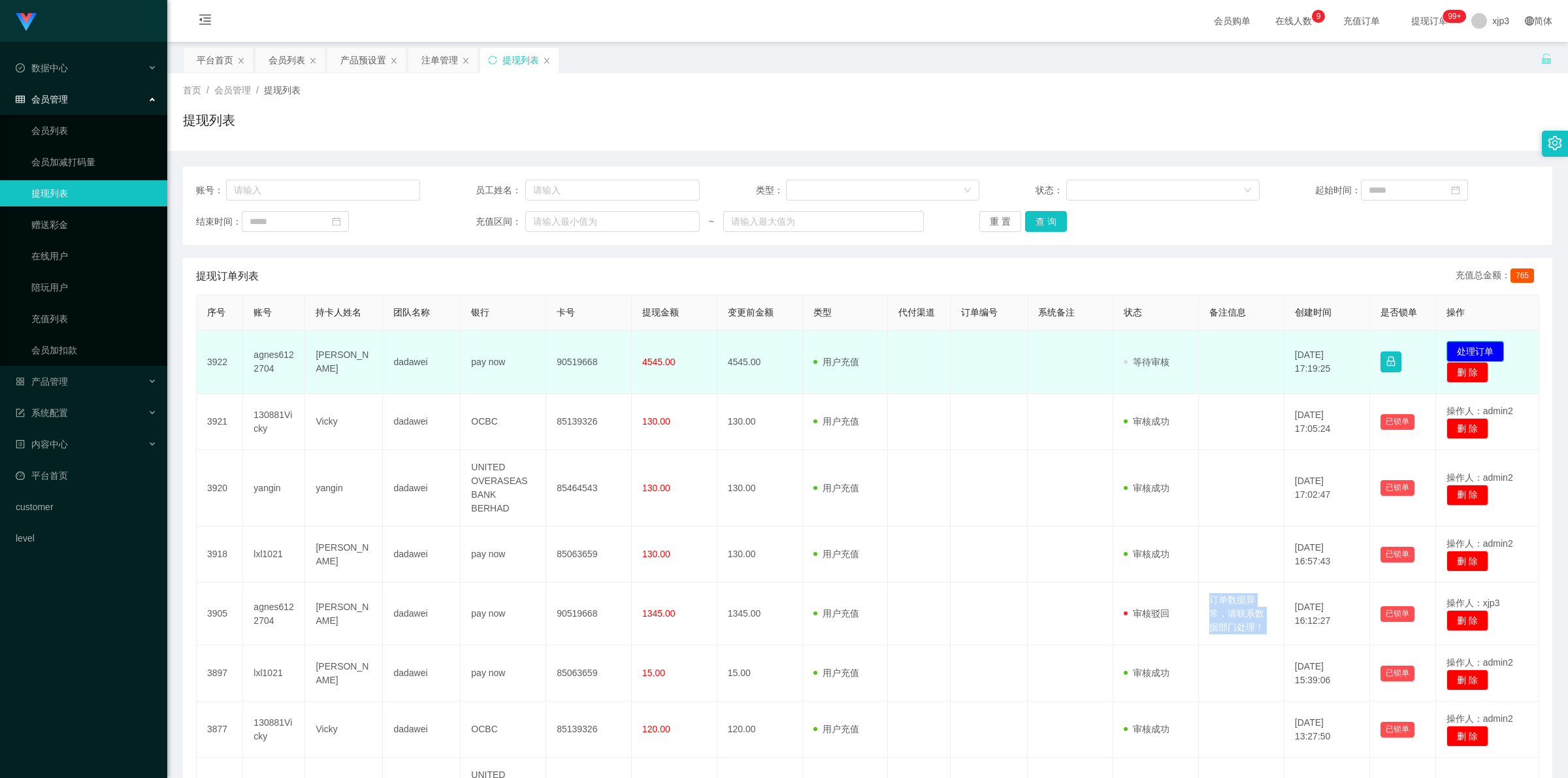
click at [413, 283] on button "处理订单" at bounding box center [1475, 352] width 57 height 21
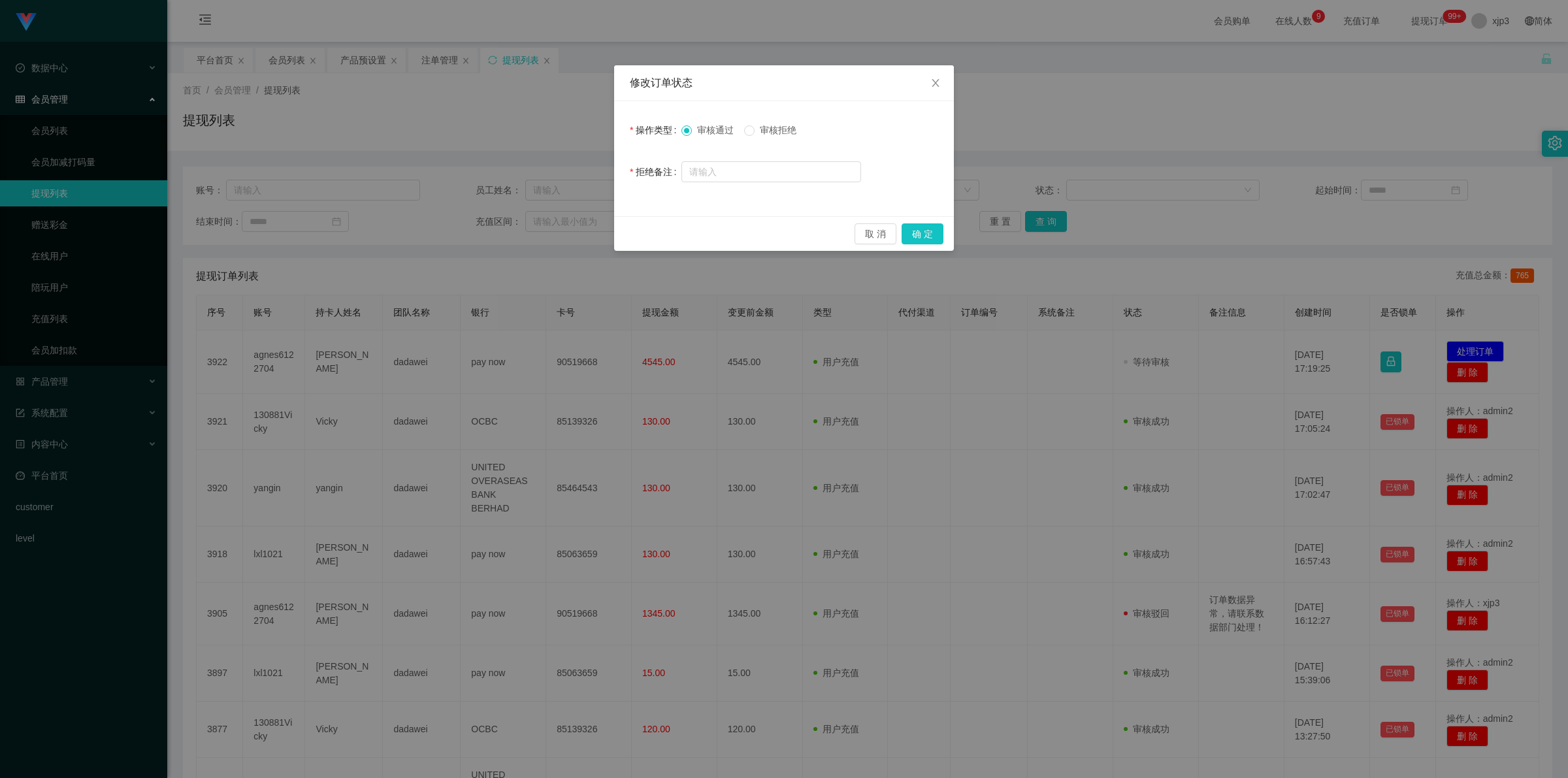
click at [413, 121] on div "审核通过 审核拒绝" at bounding box center [771, 130] width 180 height 26
click at [413, 128] on span "审核拒绝" at bounding box center [778, 130] width 47 height 10
click at [413, 178] on input "text" at bounding box center [771, 171] width 180 height 21
paste input "订单数据异常，请联系数据部门处理！"
type input "订单数据异常，请联系数据部门处理！"
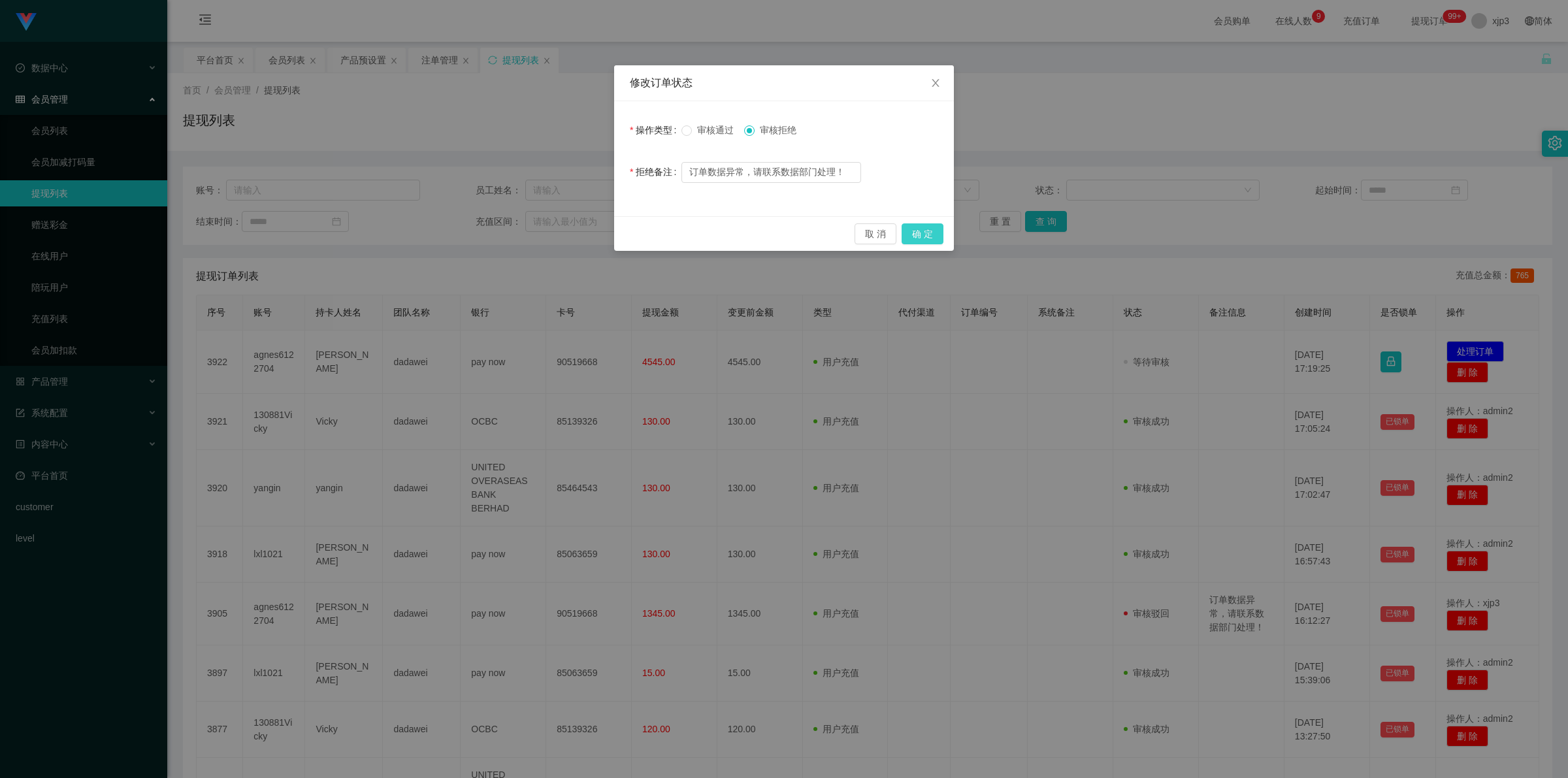
click at [413, 226] on button "确 定" at bounding box center [922, 233] width 42 height 21
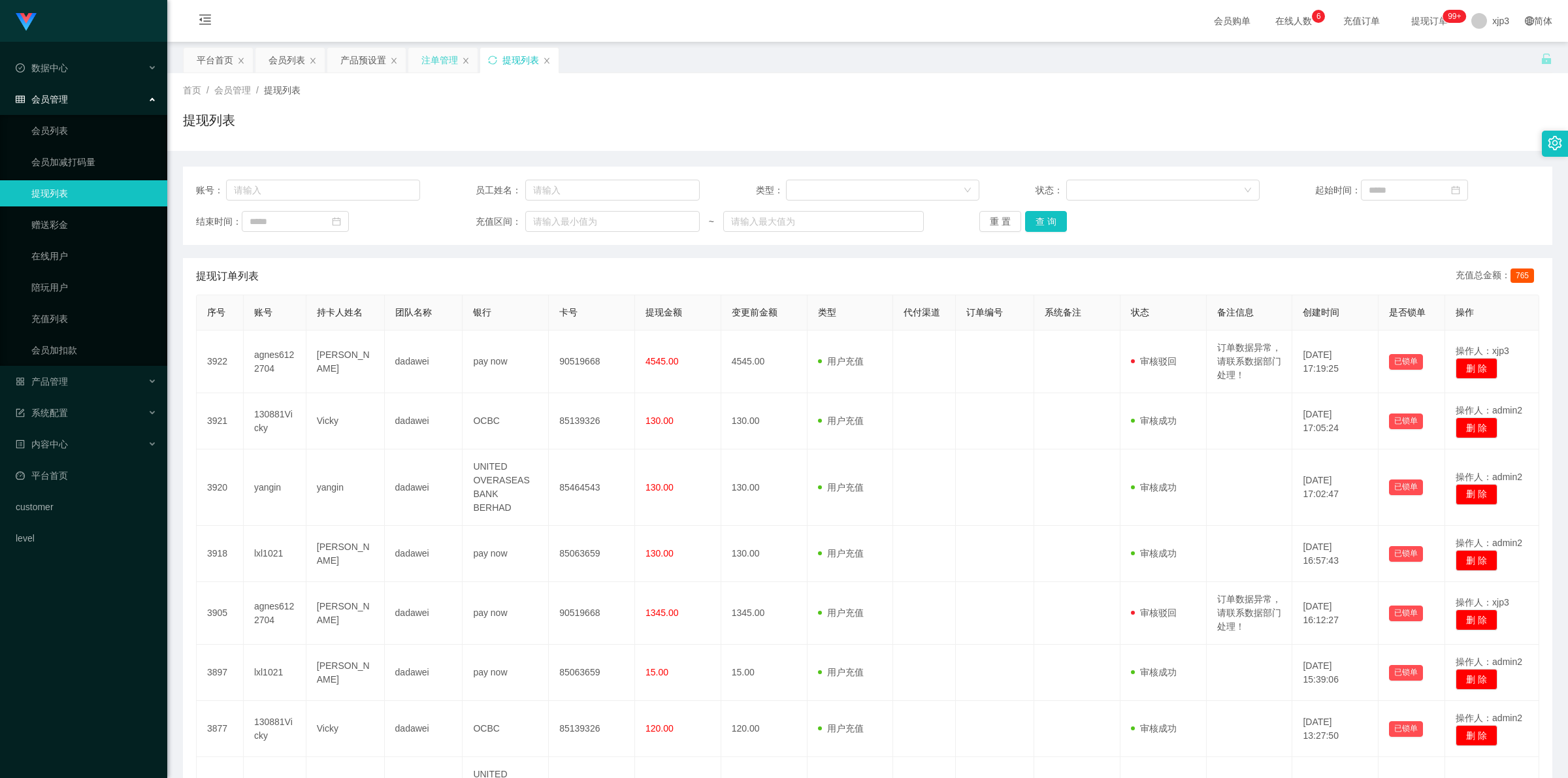
click at [413, 63] on div "注单管理" at bounding box center [440, 60] width 37 height 25
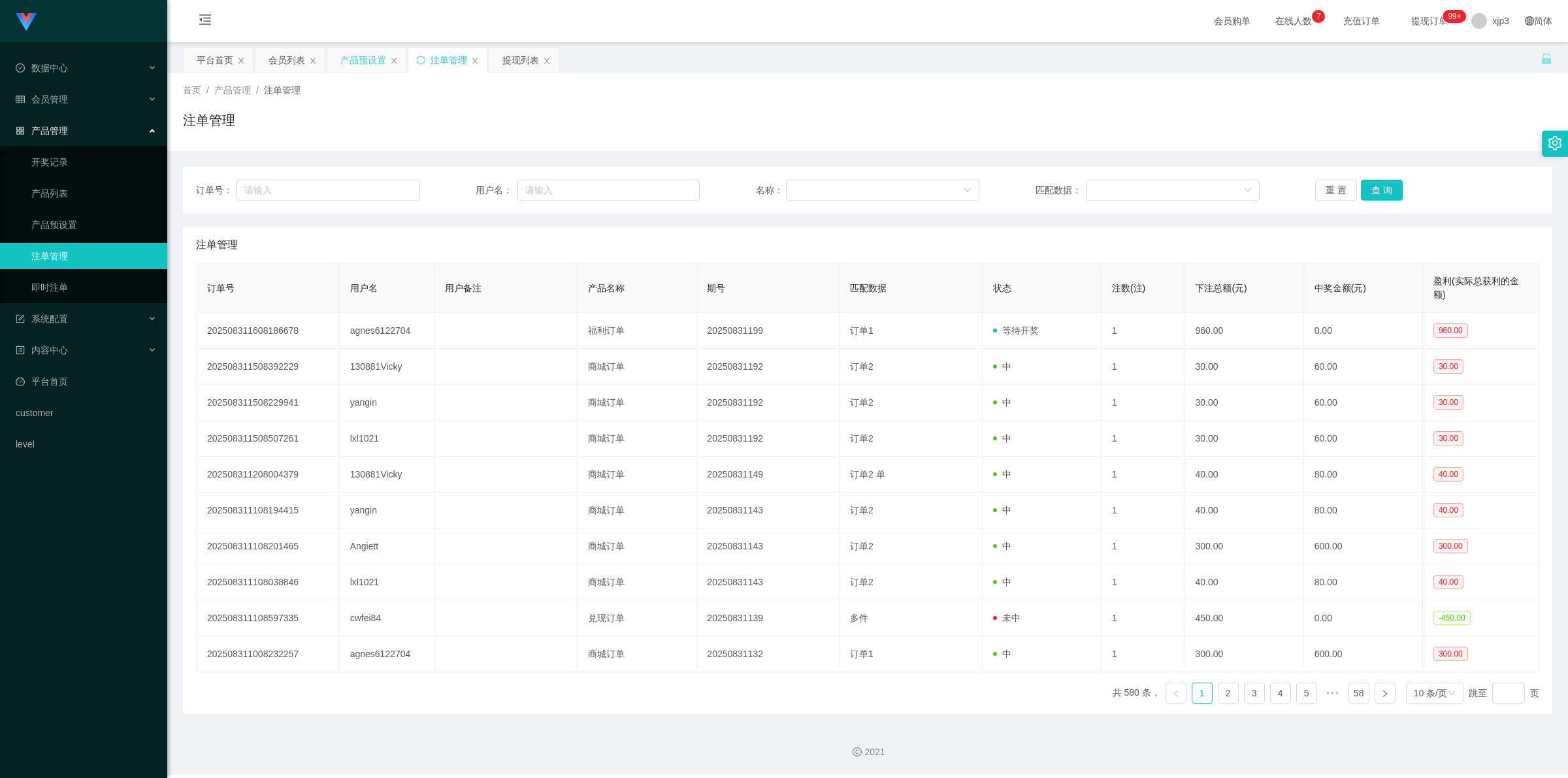
click at [350, 59] on div "产品预设置" at bounding box center [363, 60] width 45 height 25
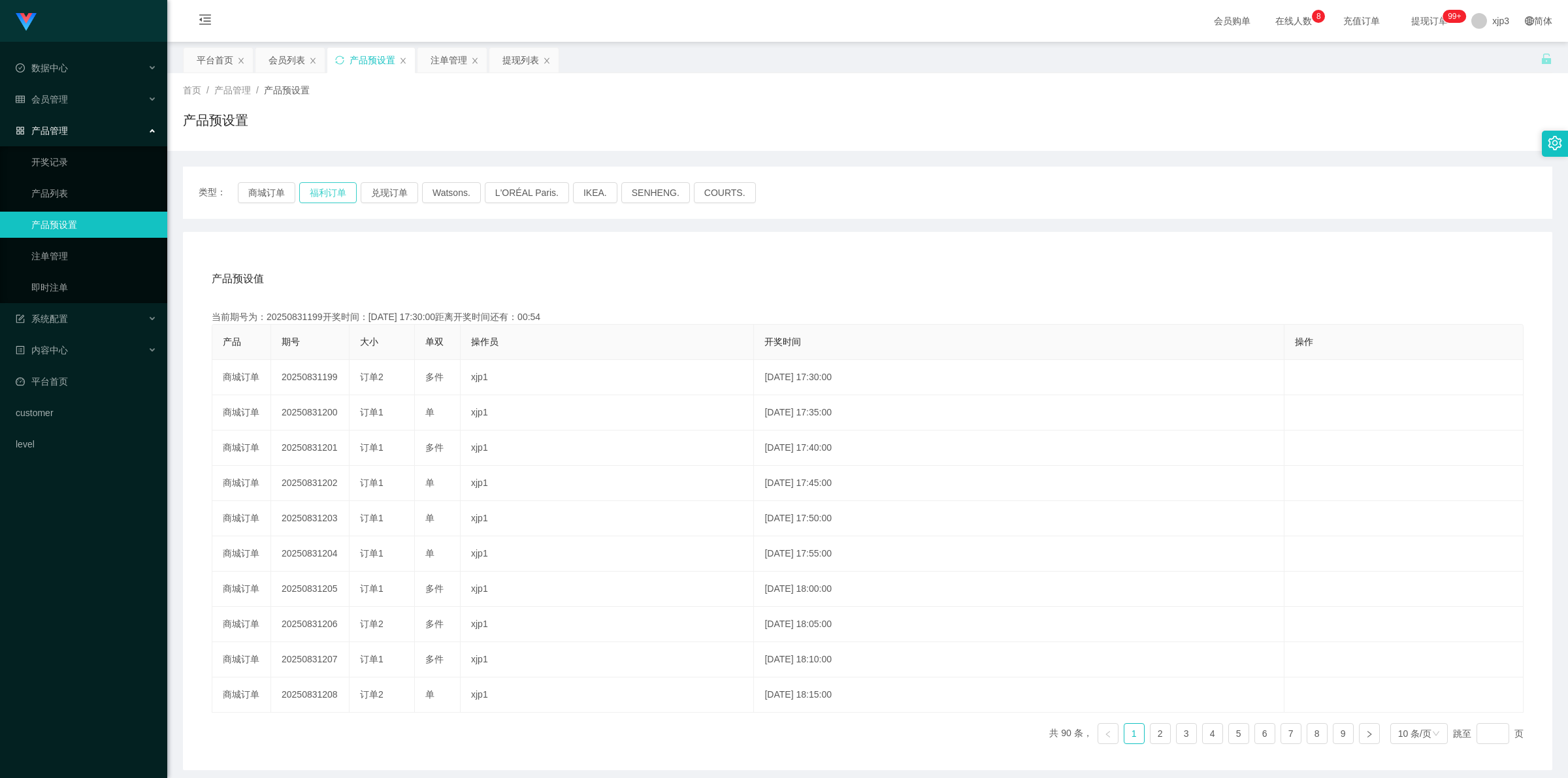
click at [334, 191] on button "福利订单" at bounding box center [328, 192] width 57 height 21
